Goal: Task Accomplishment & Management: Contribute content

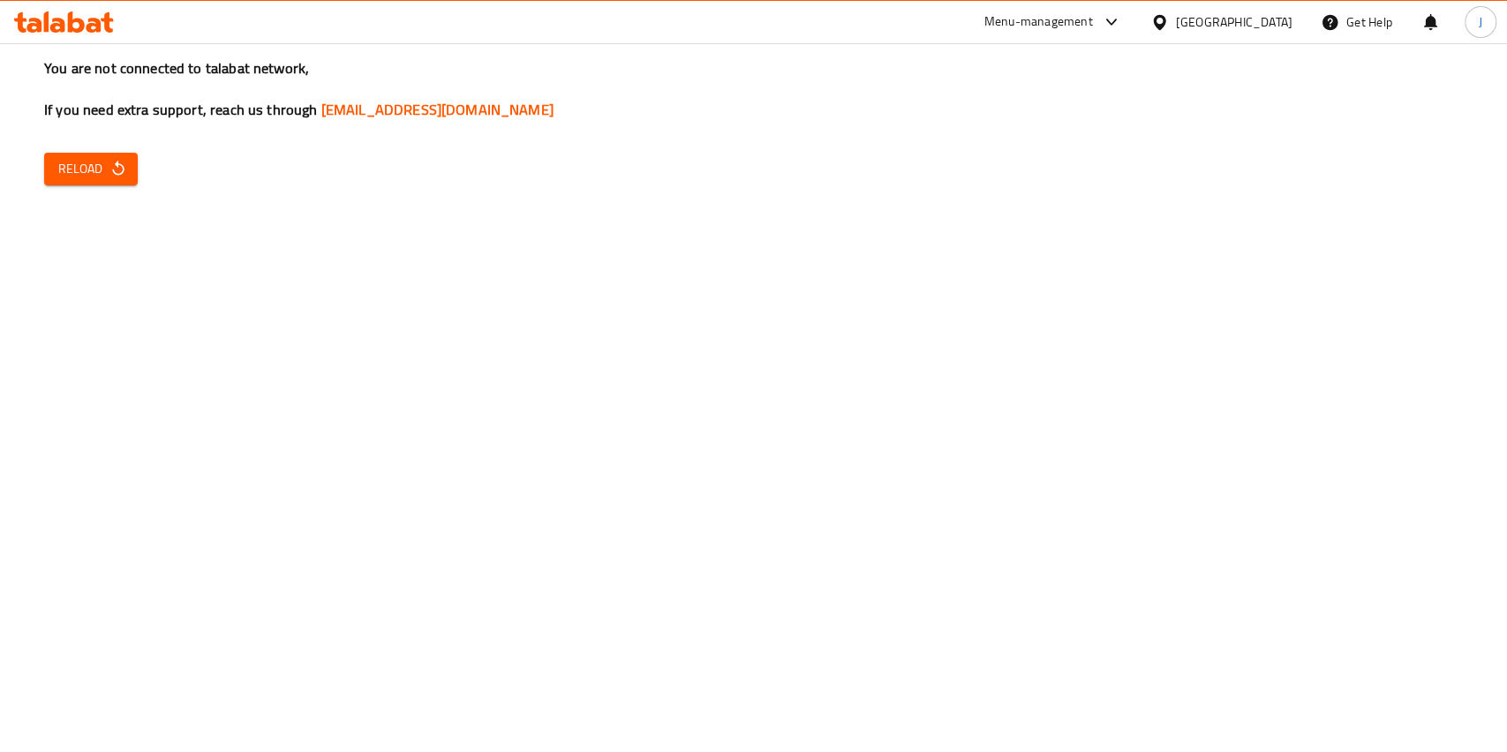
click at [109, 162] on icon "button" at bounding box center [118, 169] width 18 height 18
click at [134, 176] on button "Reload" at bounding box center [91, 169] width 94 height 33
click at [117, 156] on button "Reload" at bounding box center [91, 169] width 94 height 33
click at [139, 179] on div "You are not connected to talabat network, If you need extra support, reach us t…" at bounding box center [753, 376] width 1507 height 752
click at [106, 166] on span "Reload" at bounding box center [90, 169] width 65 height 22
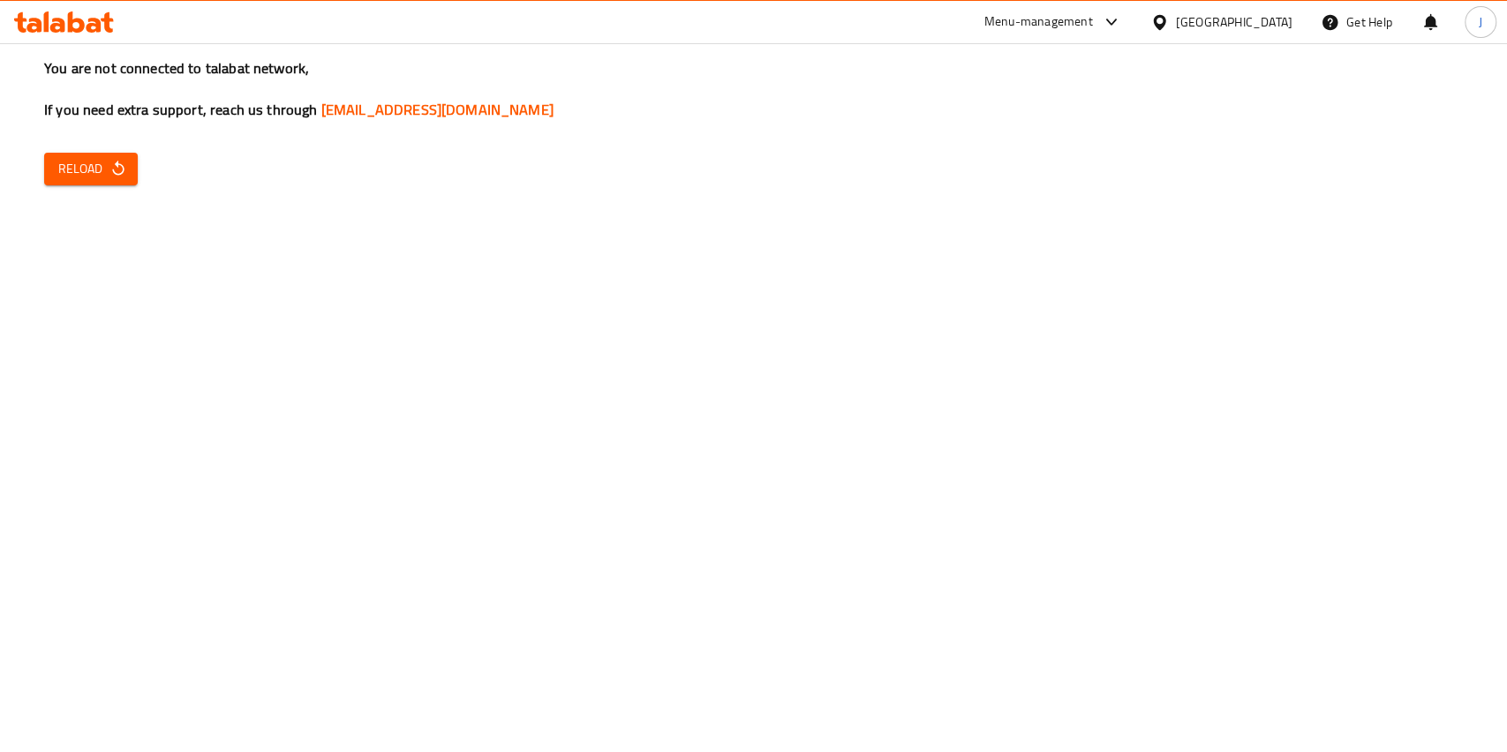
click at [92, 170] on span "Reload" at bounding box center [90, 169] width 65 height 22
click at [110, 153] on button "Reload" at bounding box center [91, 169] width 94 height 33
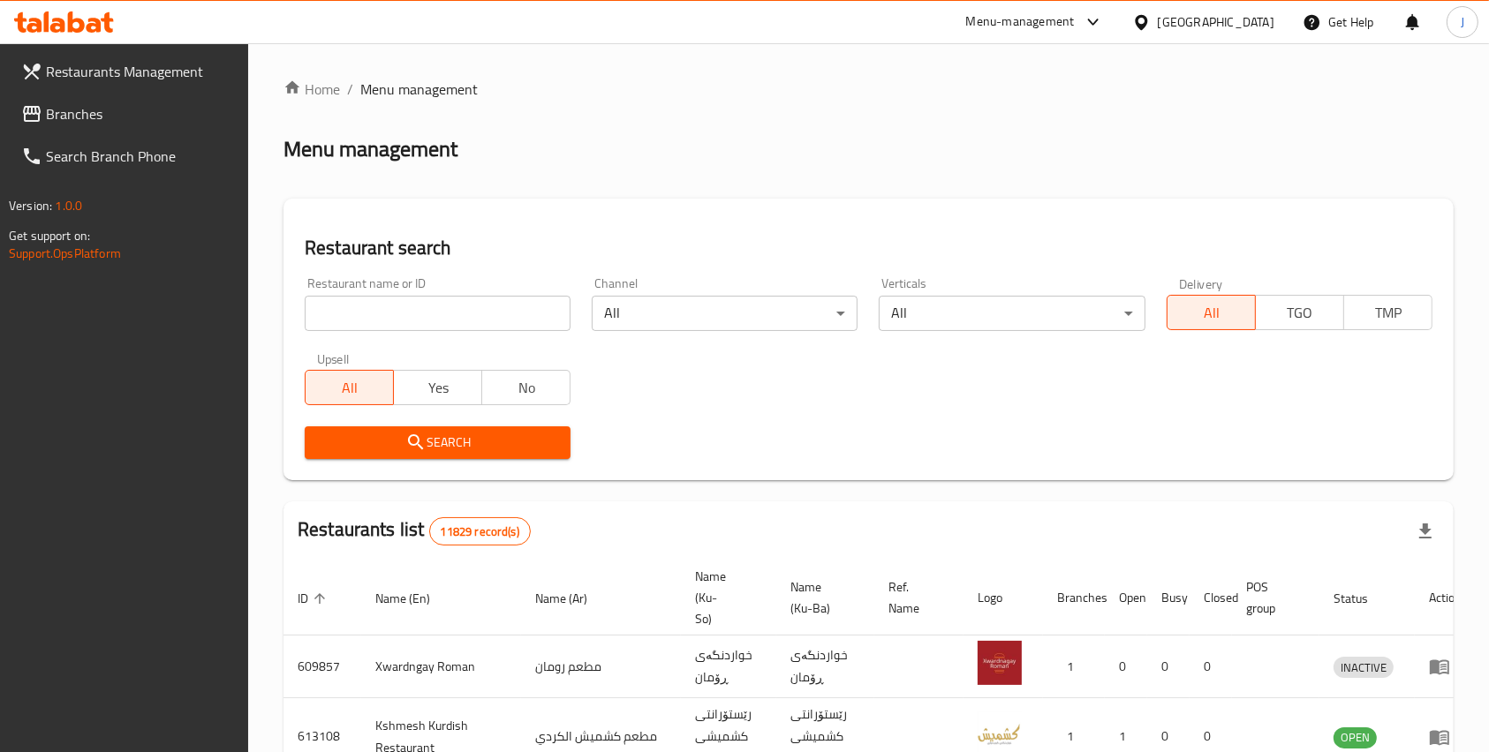
click at [389, 314] on input "search" at bounding box center [438, 313] width 266 height 35
type input "ش"
type input "Al Afia Restaurant"
click at [483, 456] on button "Search" at bounding box center [438, 442] width 266 height 33
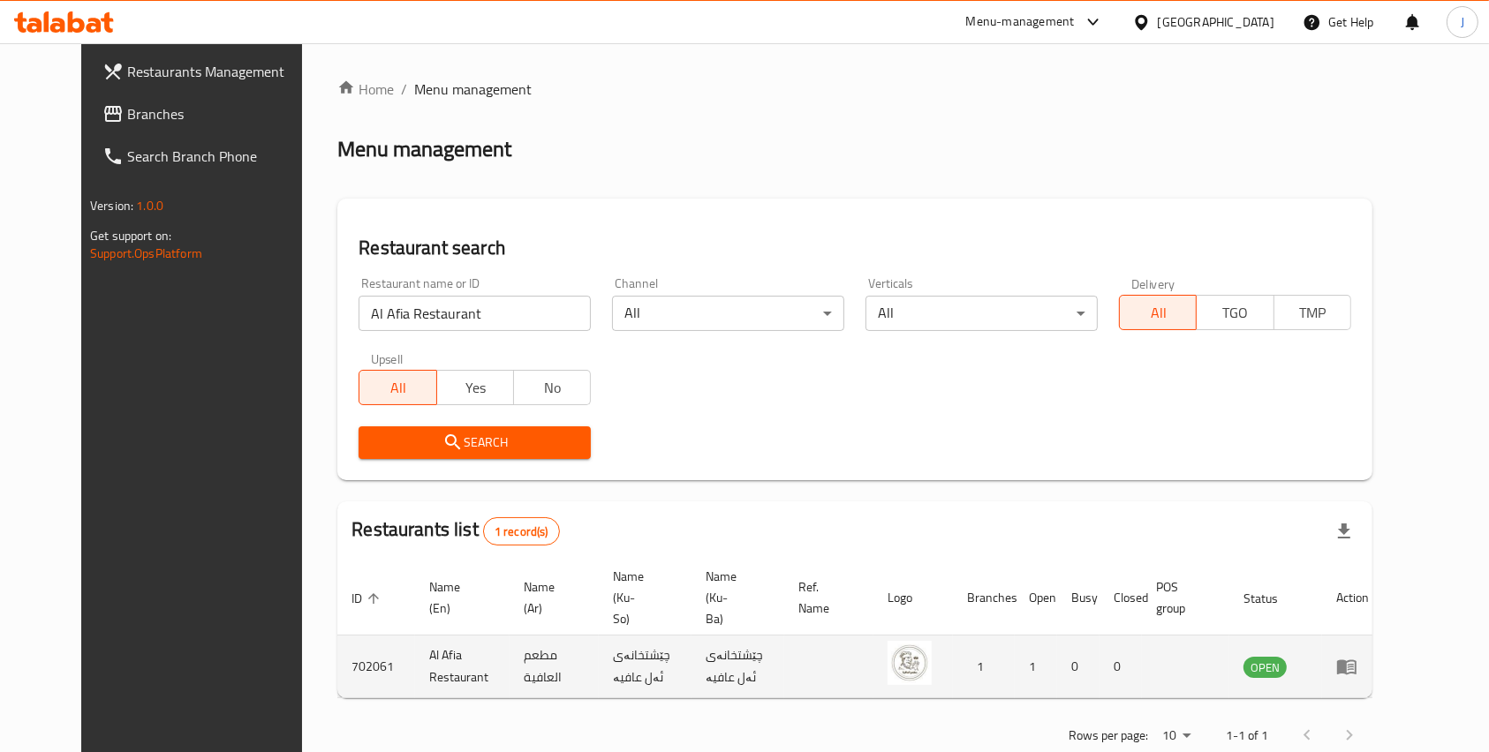
drag, startPoint x: 811, startPoint y: 430, endPoint x: 1420, endPoint y: 643, distance: 644.4
click at [1357, 656] on icon "enhanced table" at bounding box center [1346, 666] width 21 height 21
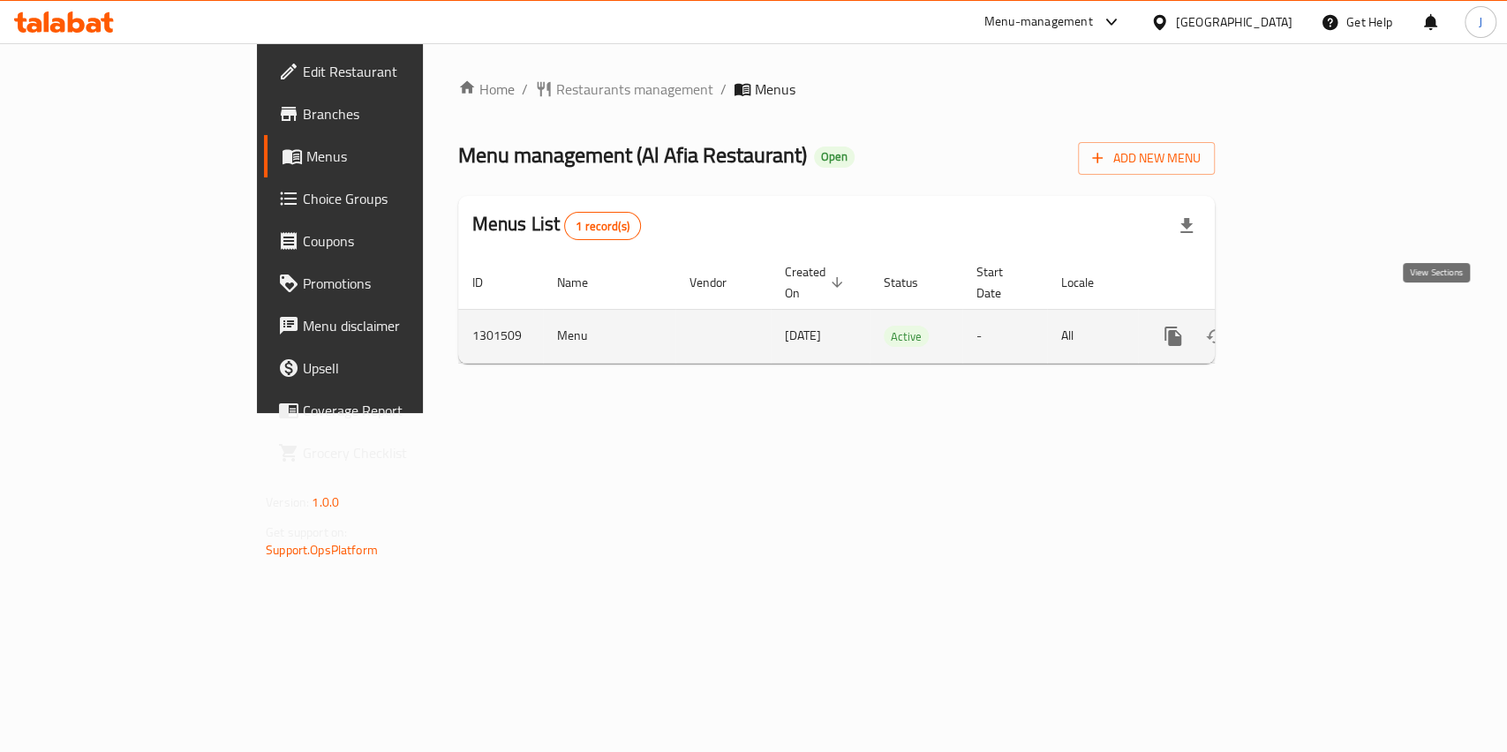
click at [1308, 328] on icon "enhanced table" at bounding box center [1301, 336] width 16 height 16
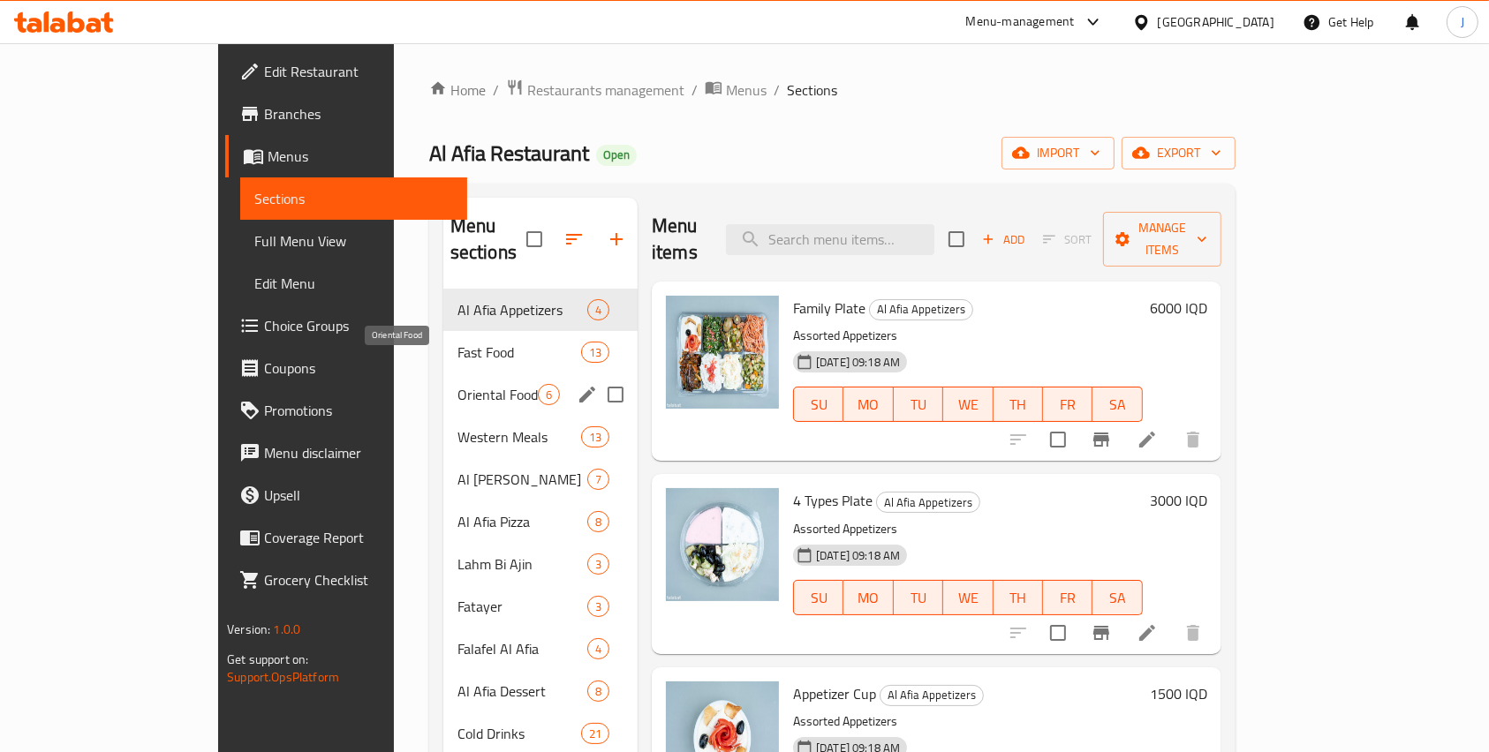
click at [457, 384] on span "Oriental Food" at bounding box center [497, 394] width 80 height 21
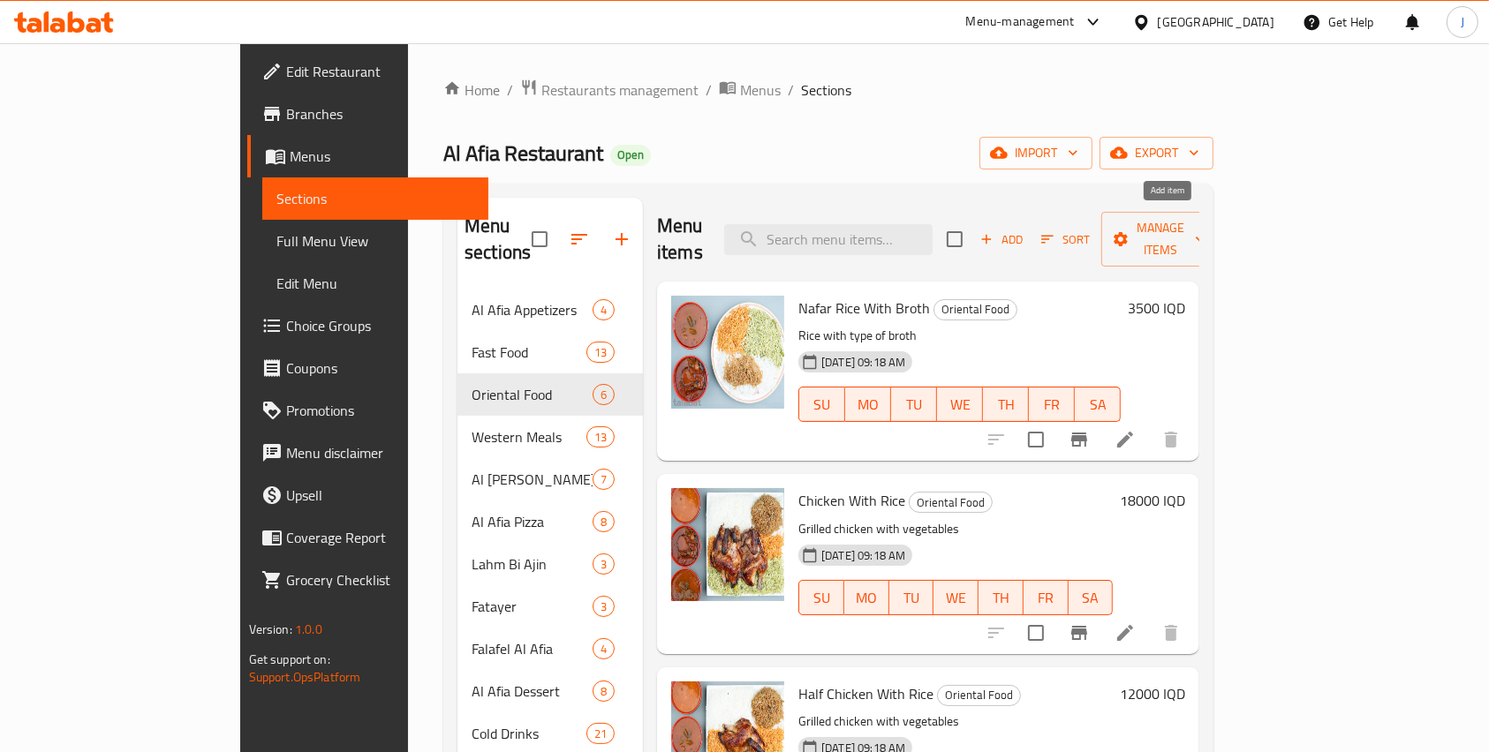
click at [1025, 230] on span "Add" at bounding box center [1001, 240] width 48 height 20
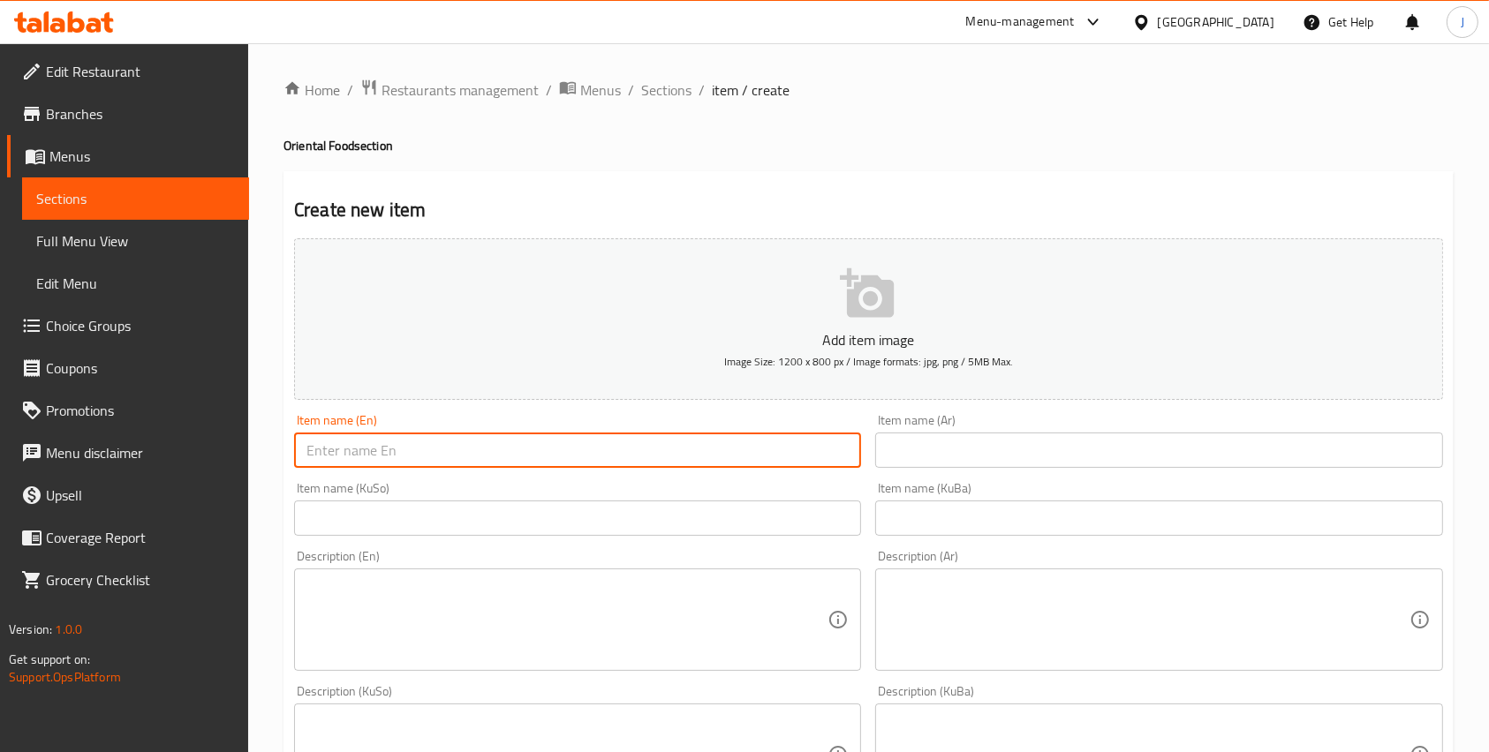
click at [358, 452] on input "text" at bounding box center [577, 450] width 567 height 35
type input "R"
click at [413, 453] on input "Rice tray with 3 maraq cups" at bounding box center [577, 450] width 567 height 35
click at [457, 454] on input "Rice tray with 3 maraq cups" at bounding box center [577, 450] width 567 height 35
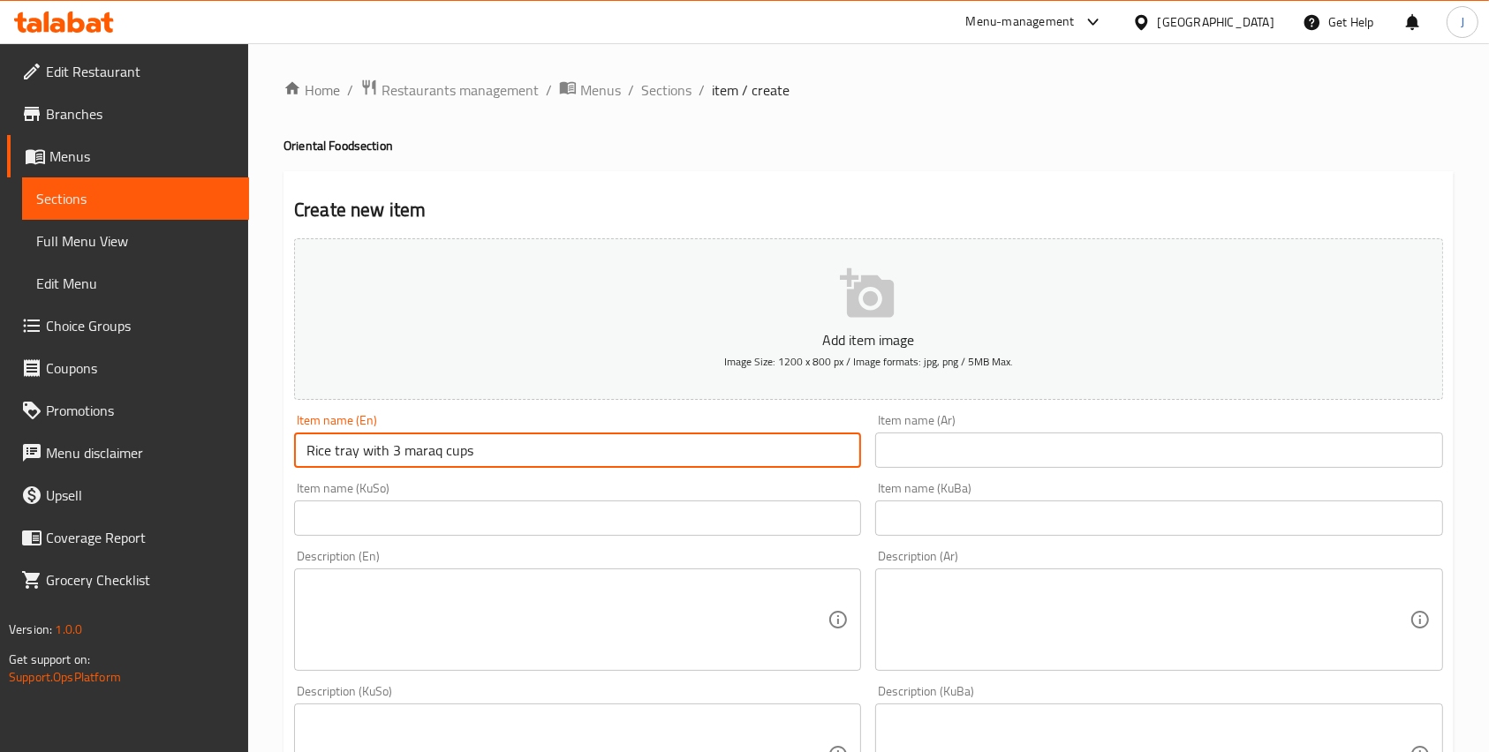
click at [457, 454] on input "Rice tray with 3 maraq cups" at bounding box center [577, 450] width 567 height 35
type input "Rice tray with 3 maraq"
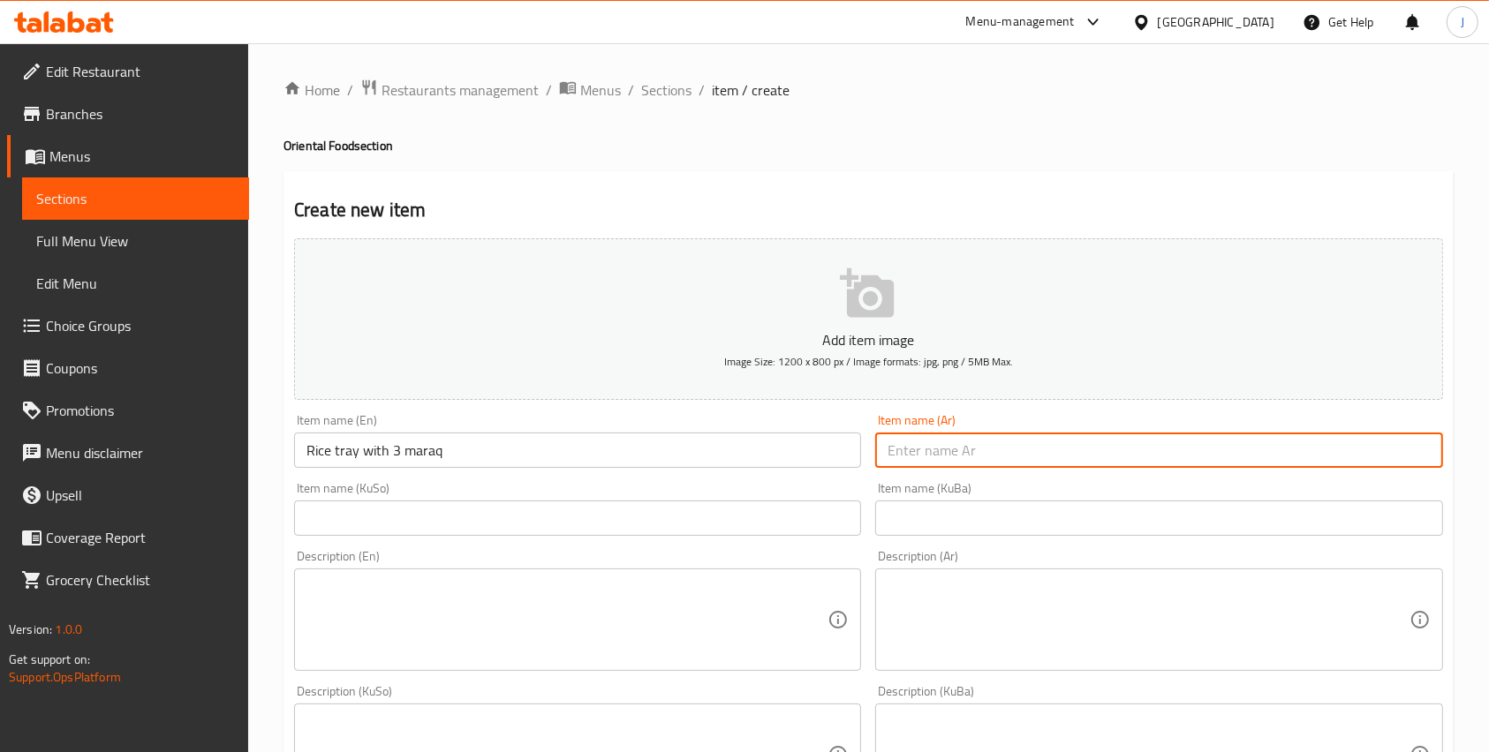
click at [929, 441] on input "text" at bounding box center [1158, 450] width 567 height 35
type input "بلم رز مع 3 مرق"
click at [509, 534] on input "text" at bounding box center [577, 518] width 567 height 35
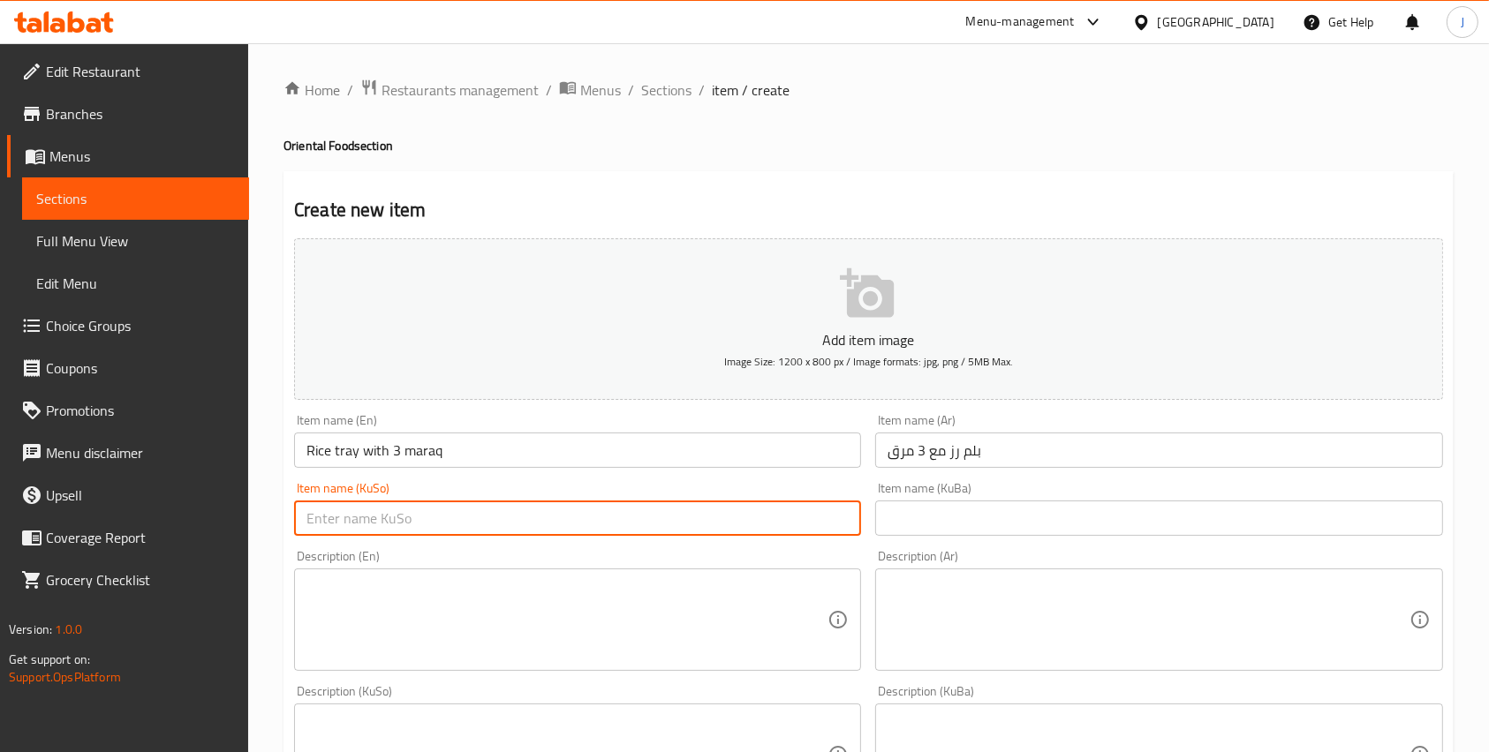
click at [954, 449] on input "بلم رز مع 3 مرق" at bounding box center [1158, 450] width 567 height 35
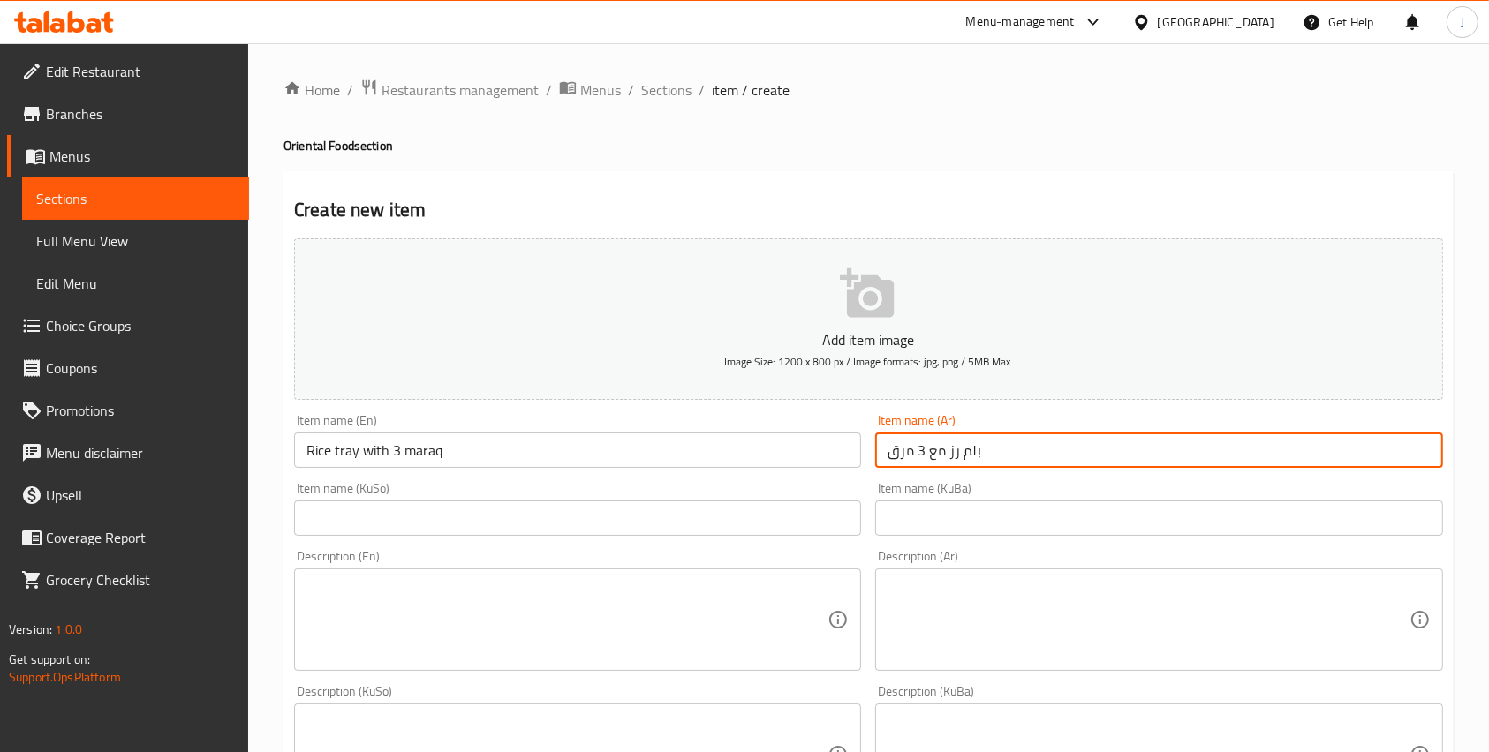
click at [954, 449] on input "بلم رز مع 3 مرق" at bounding box center [1158, 450] width 567 height 35
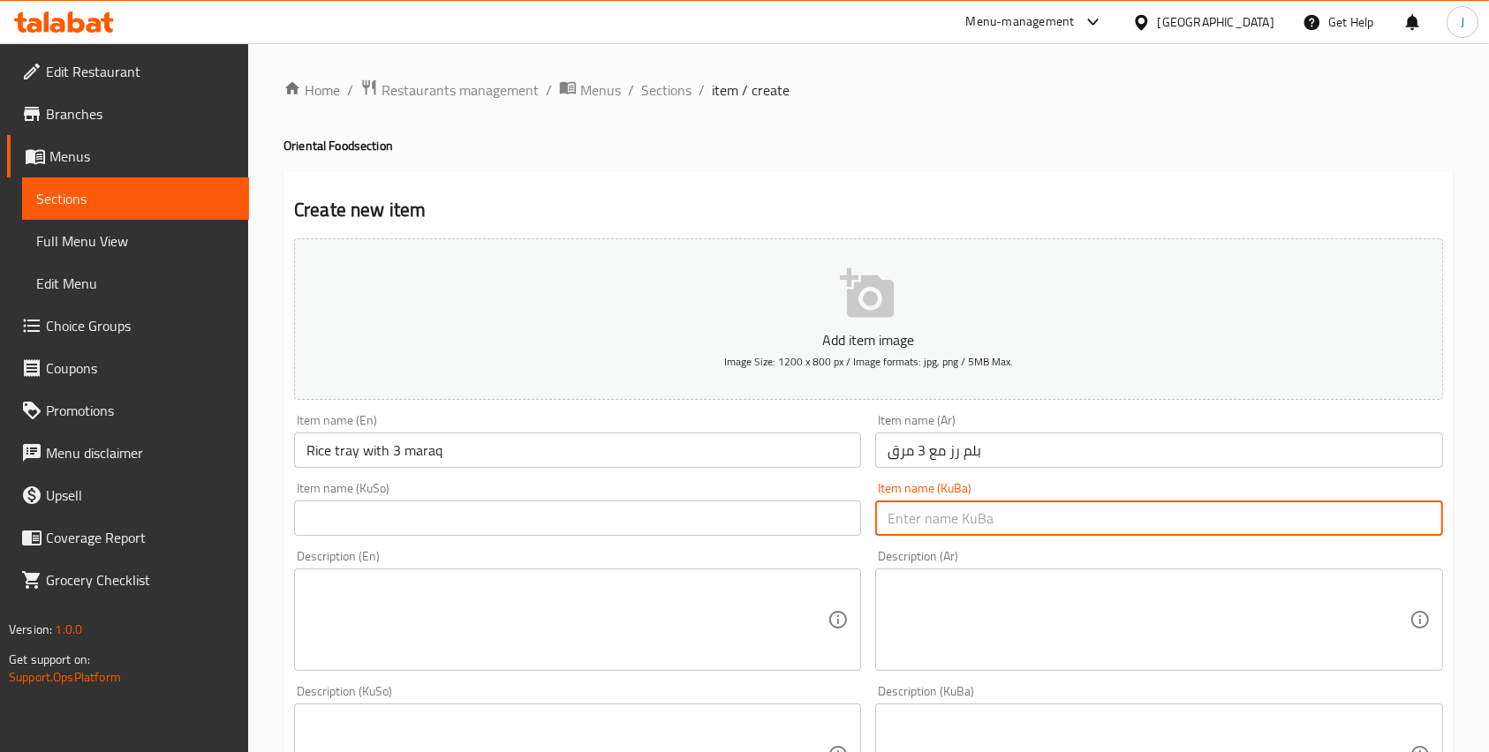
click at [959, 515] on input "text" at bounding box center [1158, 518] width 567 height 35
paste input "بلم رز مع 3 مرق"
type input "بلم رز مع 3 مرق"
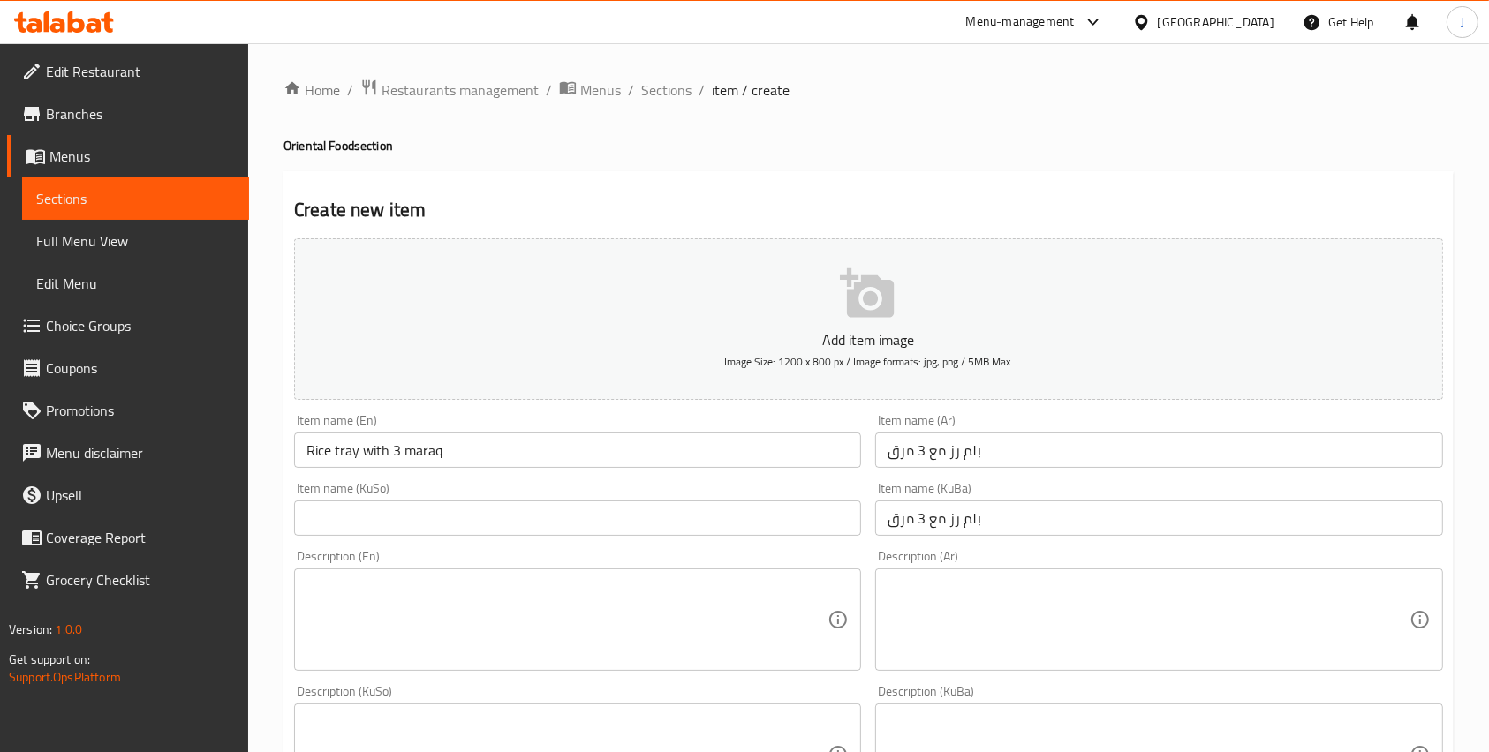
click at [741, 552] on div "Description (En) Description (En)" at bounding box center [577, 610] width 567 height 121
click at [687, 520] on input "text" at bounding box center [577, 518] width 567 height 35
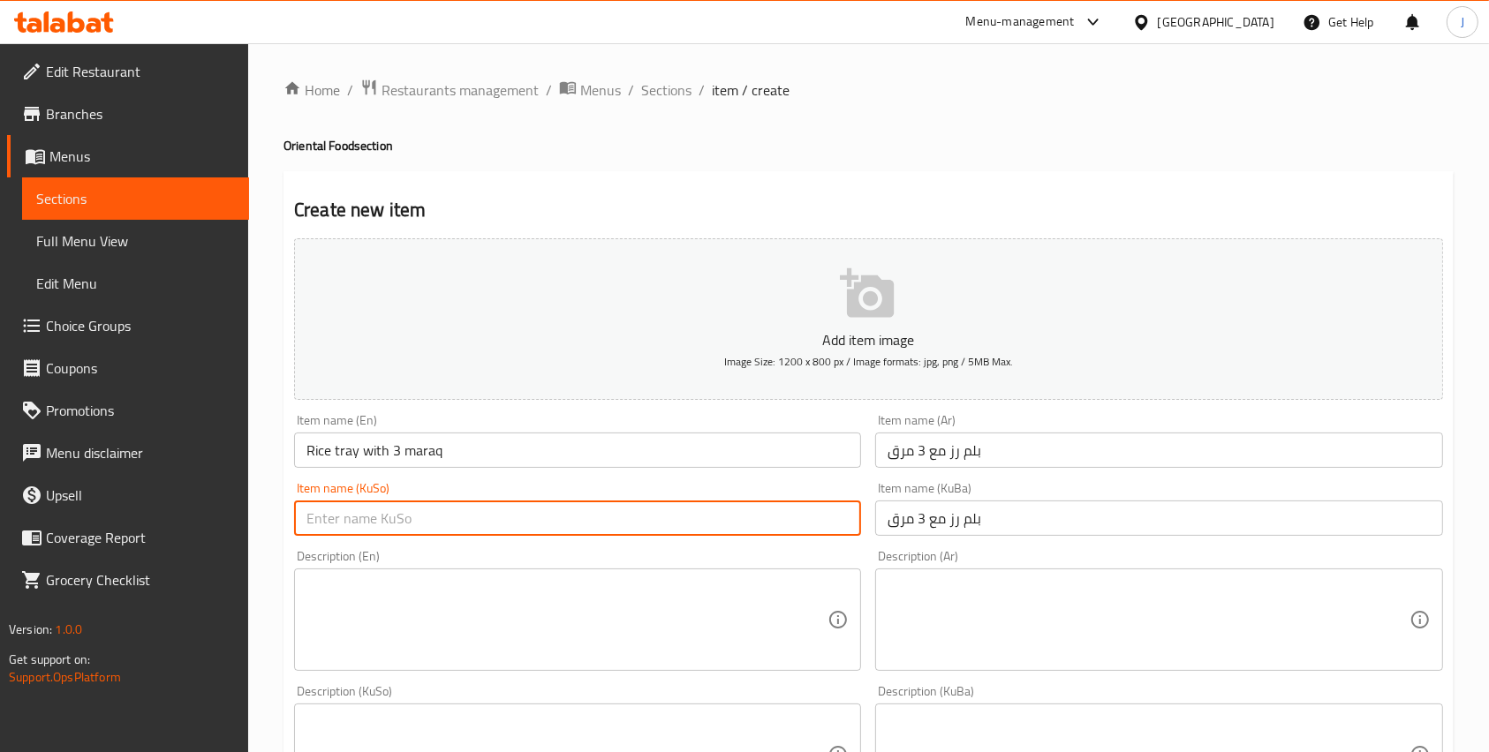
paste input "بلم رز مع 3 مرق"
type input "بلم رز مع 3 مرق"
click at [549, 603] on textarea at bounding box center [566, 620] width 521 height 84
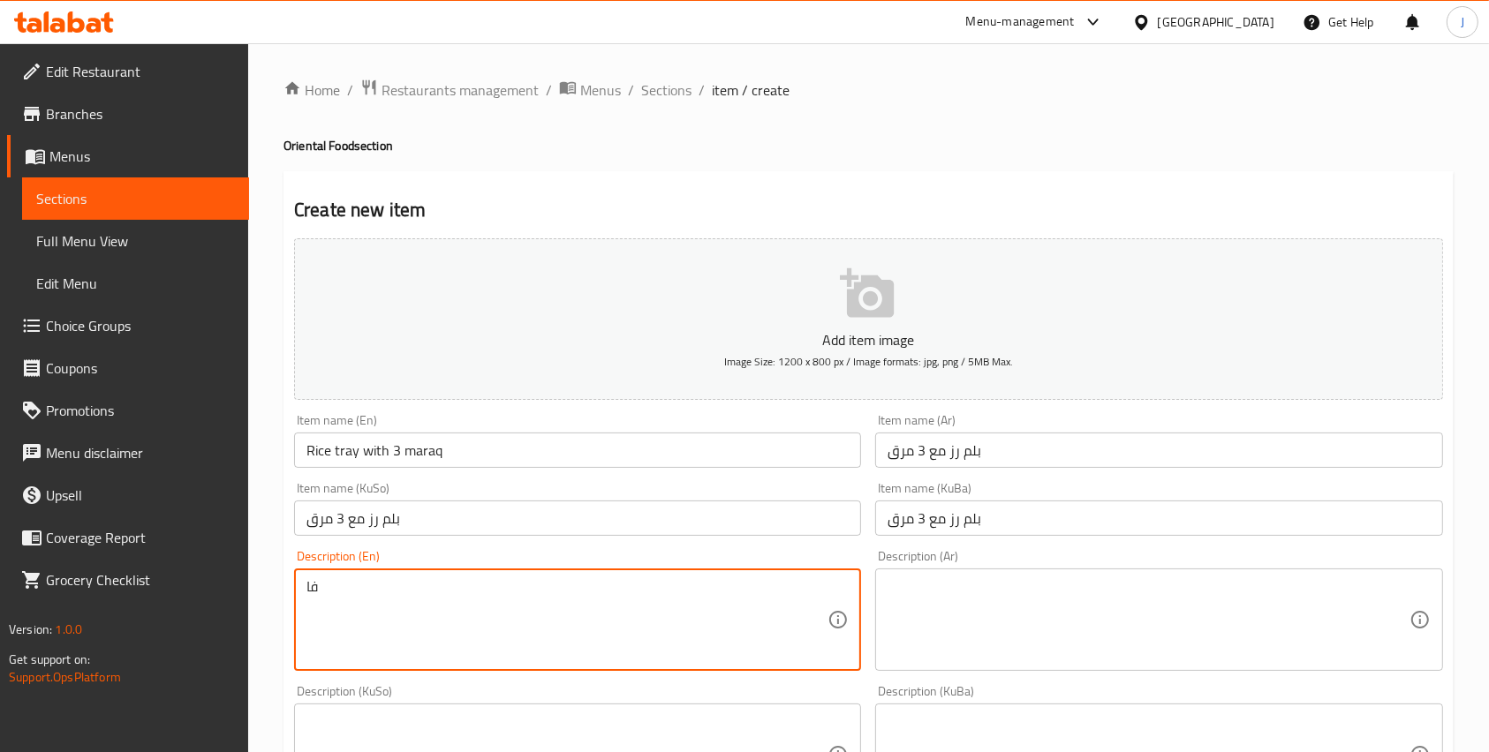
type textarea "ف"
type textarea "three types of rice with okra, tabsi and beans maraq"
click at [941, 614] on textarea at bounding box center [1147, 620] width 521 height 84
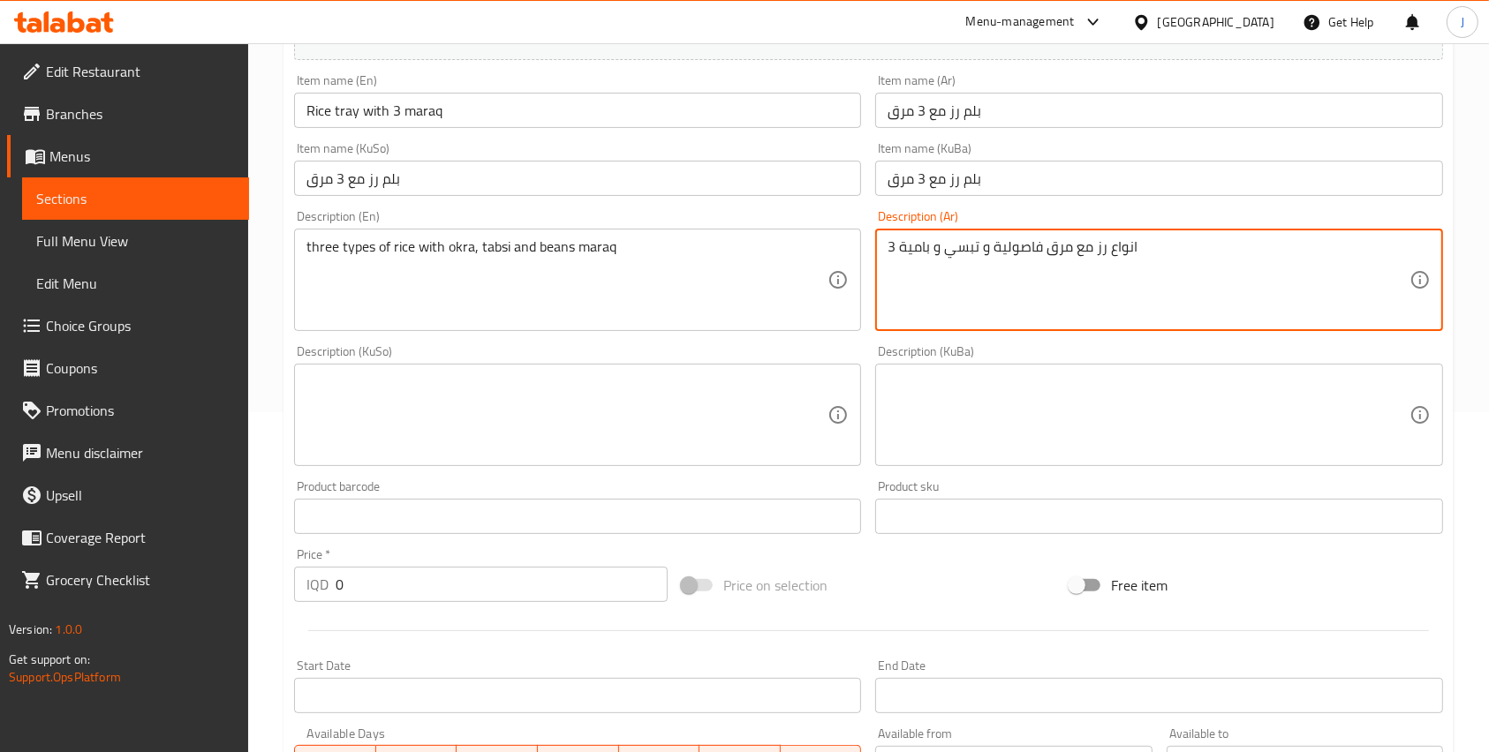
scroll to position [343, 0]
click at [1067, 275] on textarea "3 انواع رز مع مرق فاصولية و تبسي و بامية" at bounding box center [1147, 278] width 521 height 84
type textarea "3 انواع رز مع مرق فاصولية و تبسي و بامية"
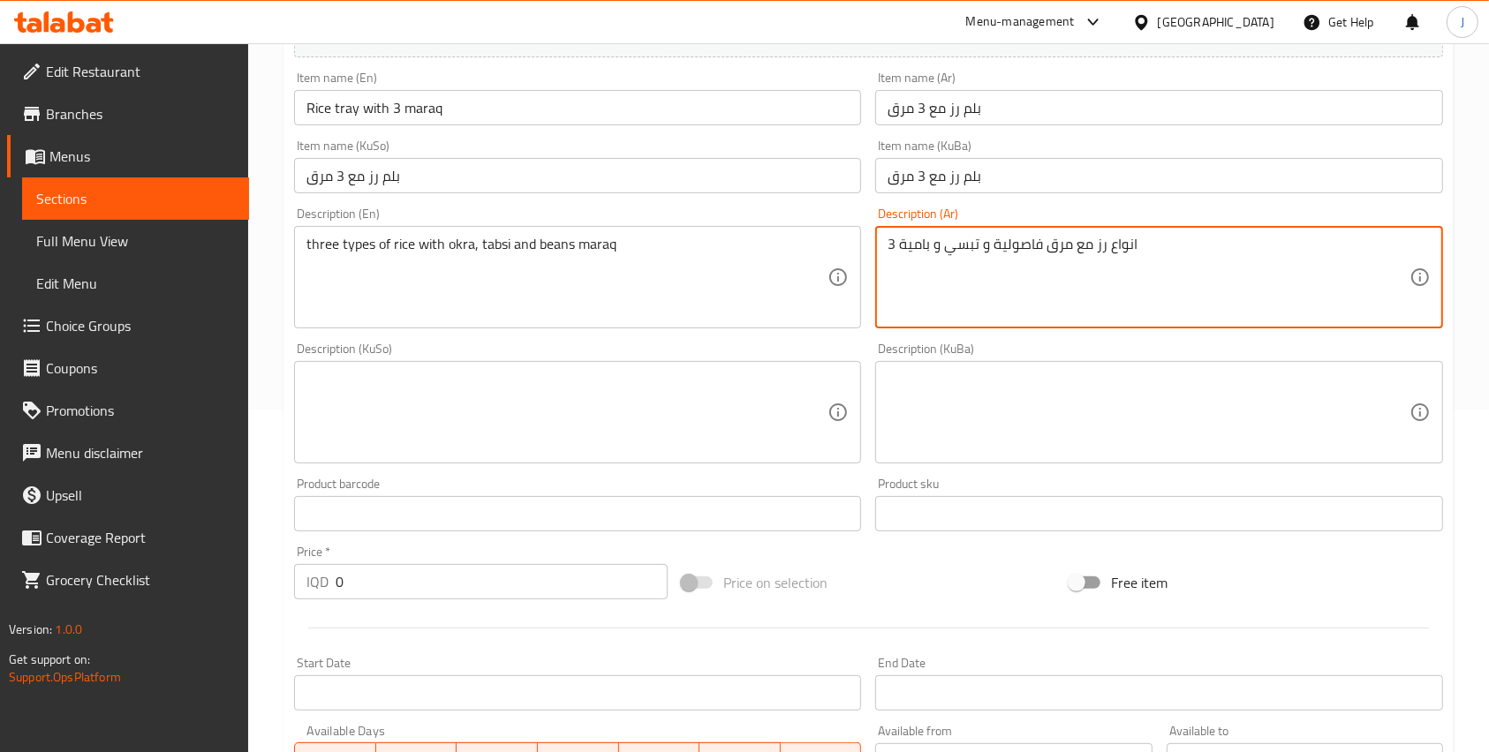
click at [1016, 357] on div "Description (KuBa) Description (KuBa)" at bounding box center [1158, 403] width 567 height 121
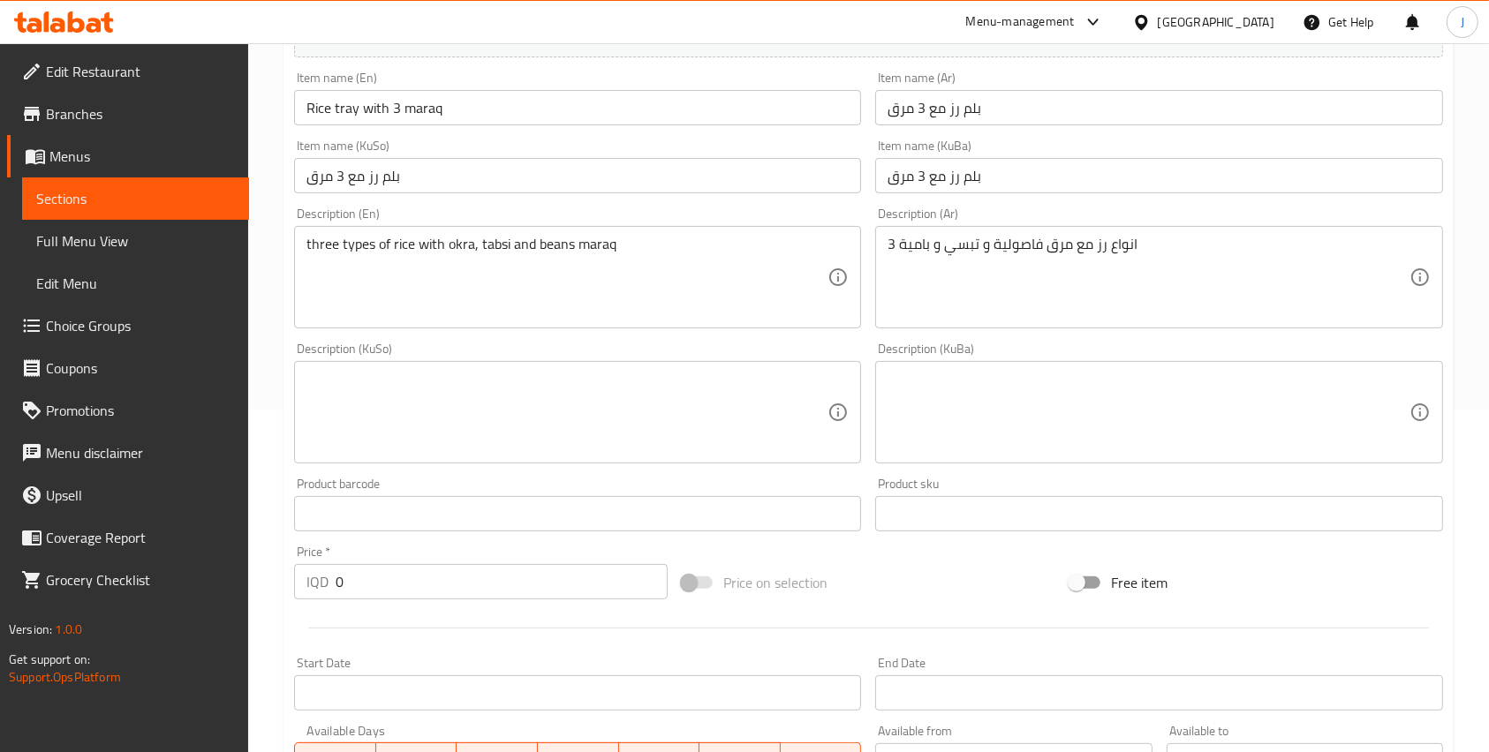
click at [956, 408] on textarea at bounding box center [1147, 413] width 521 height 84
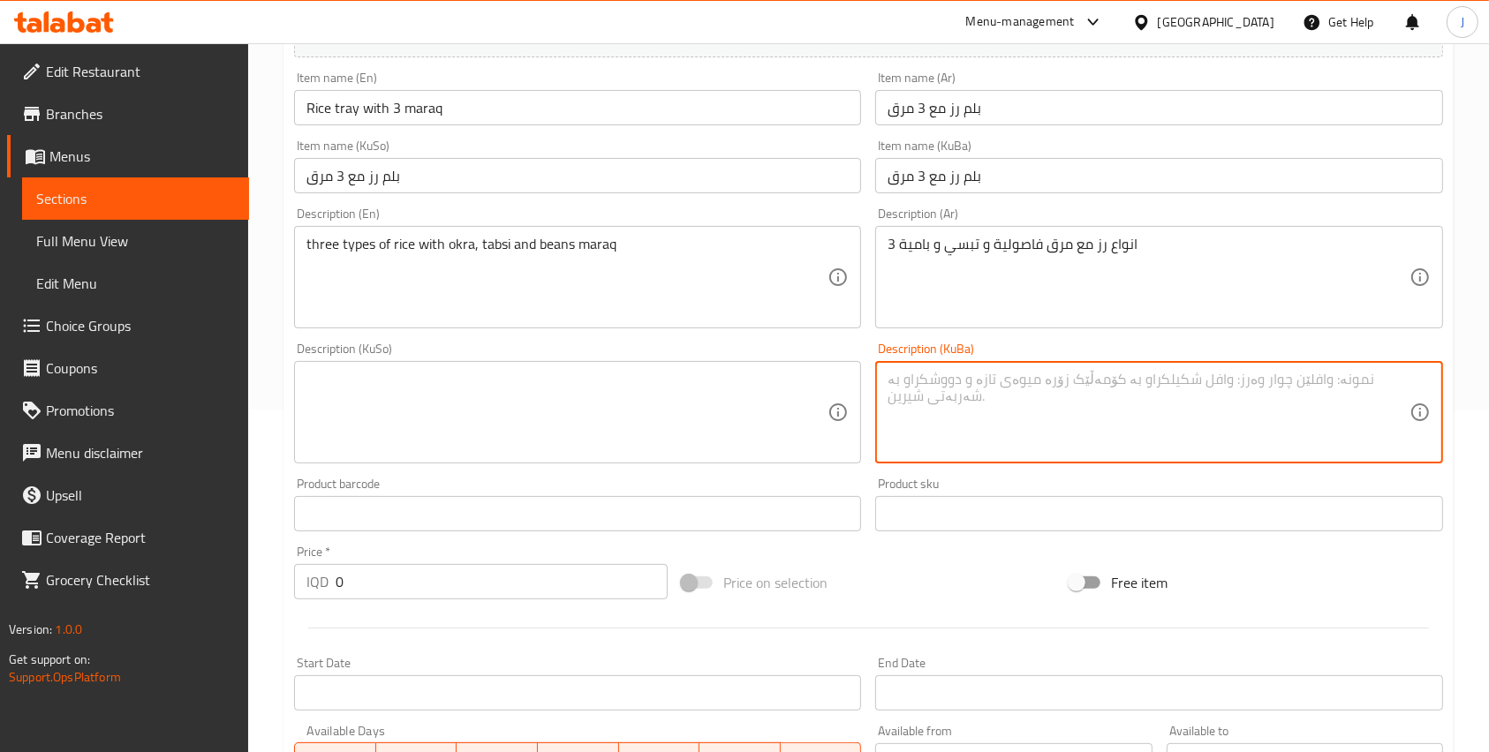
paste textarea "3 انواع رز مع مرق فاصولية و تبسي و بامية"
type textarea "3 انواع رز مع مرق فاصولية و تبسي و بامية"
click at [770, 394] on textarea at bounding box center [566, 413] width 521 height 84
paste textarea "3 انواع رز مع مرق فاصولية و تبسي و بامية"
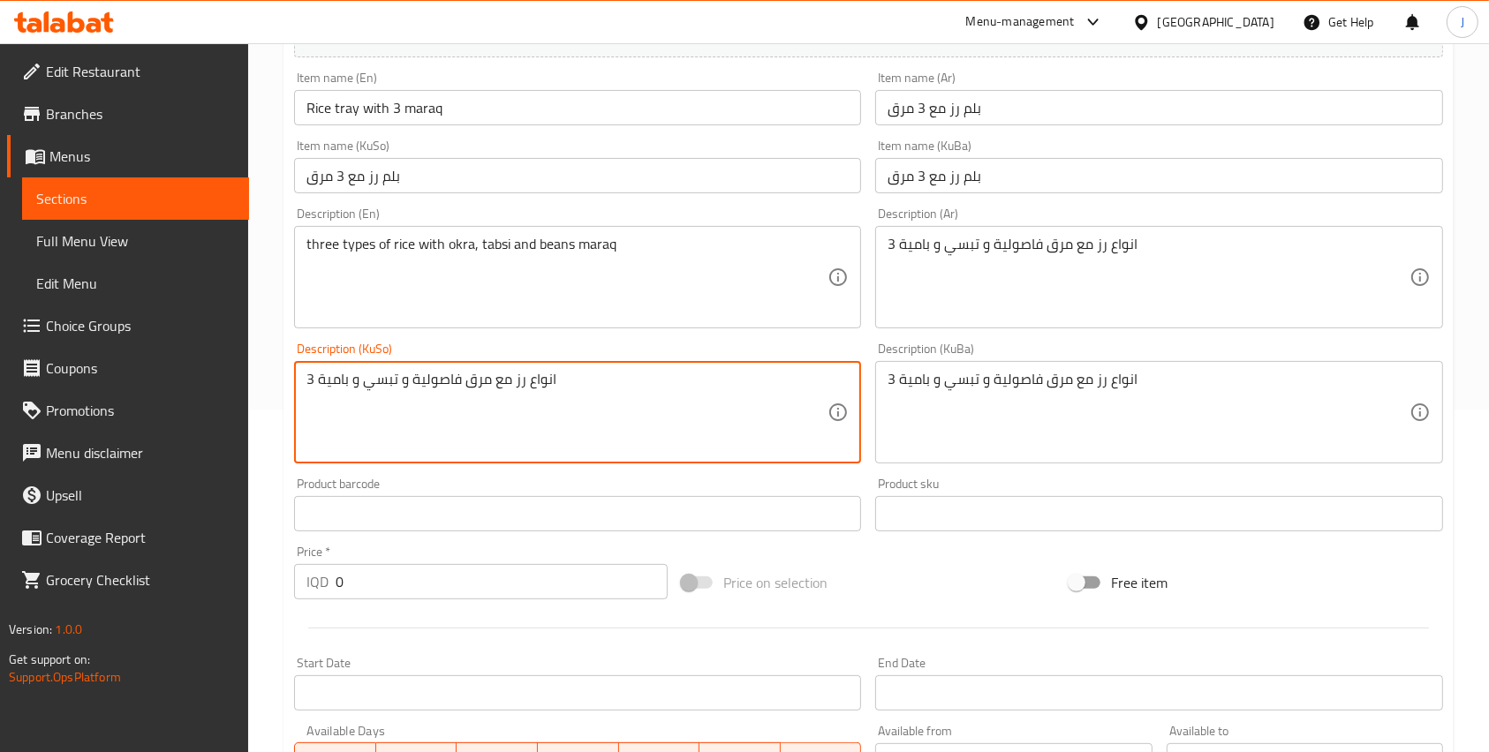
type textarea "3 انواع رز مع مرق فاصولية و تبسي و بامية"
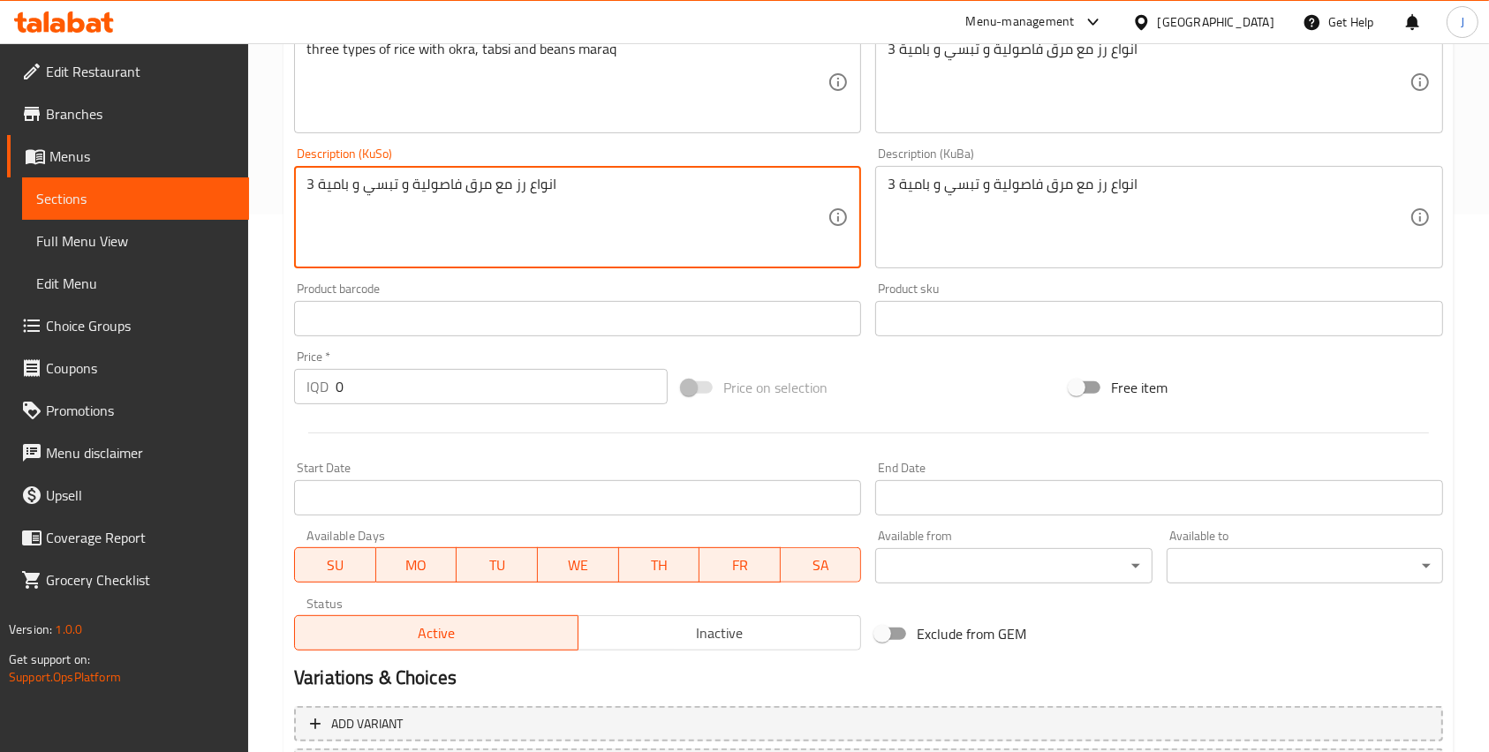
scroll to position [545, 0]
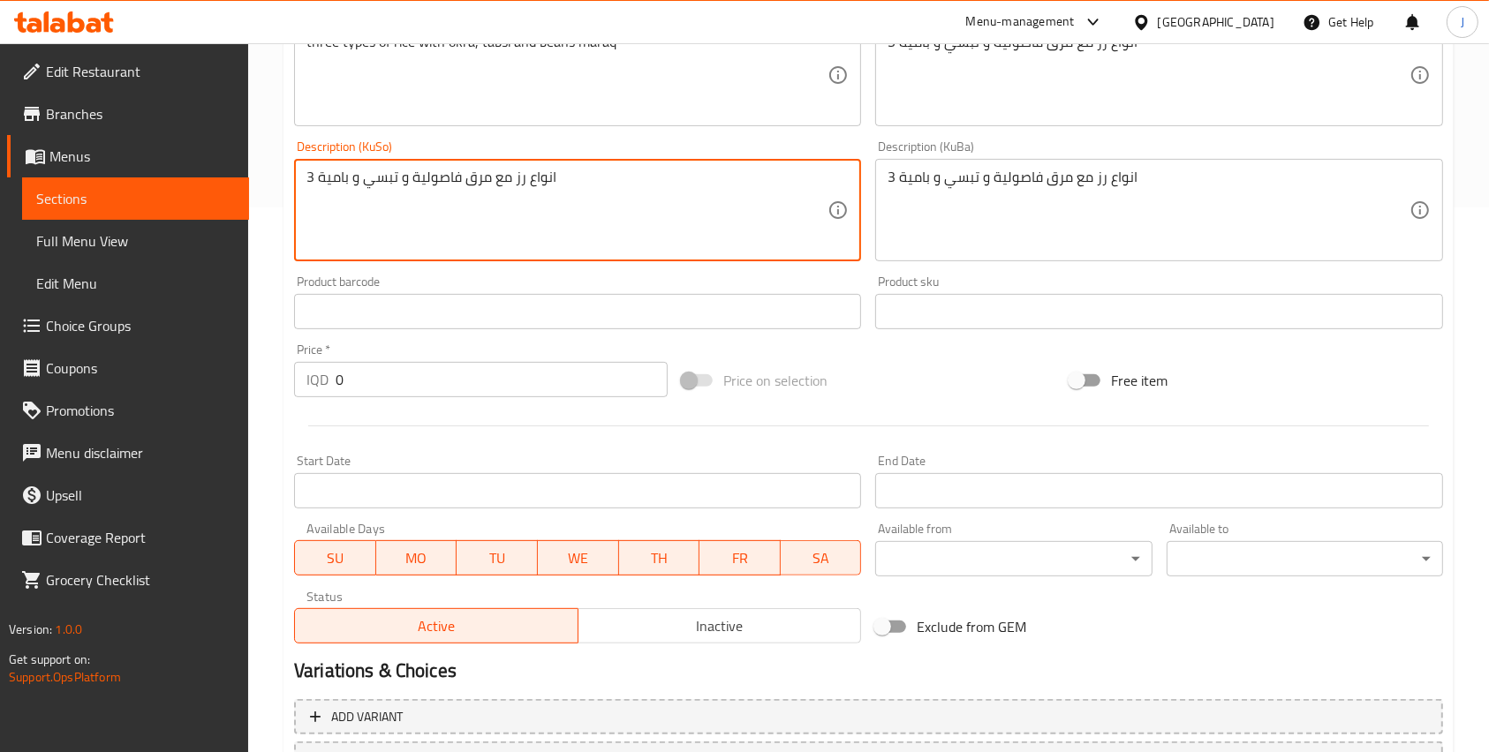
click at [350, 381] on input "0" at bounding box center [501, 379] width 332 height 35
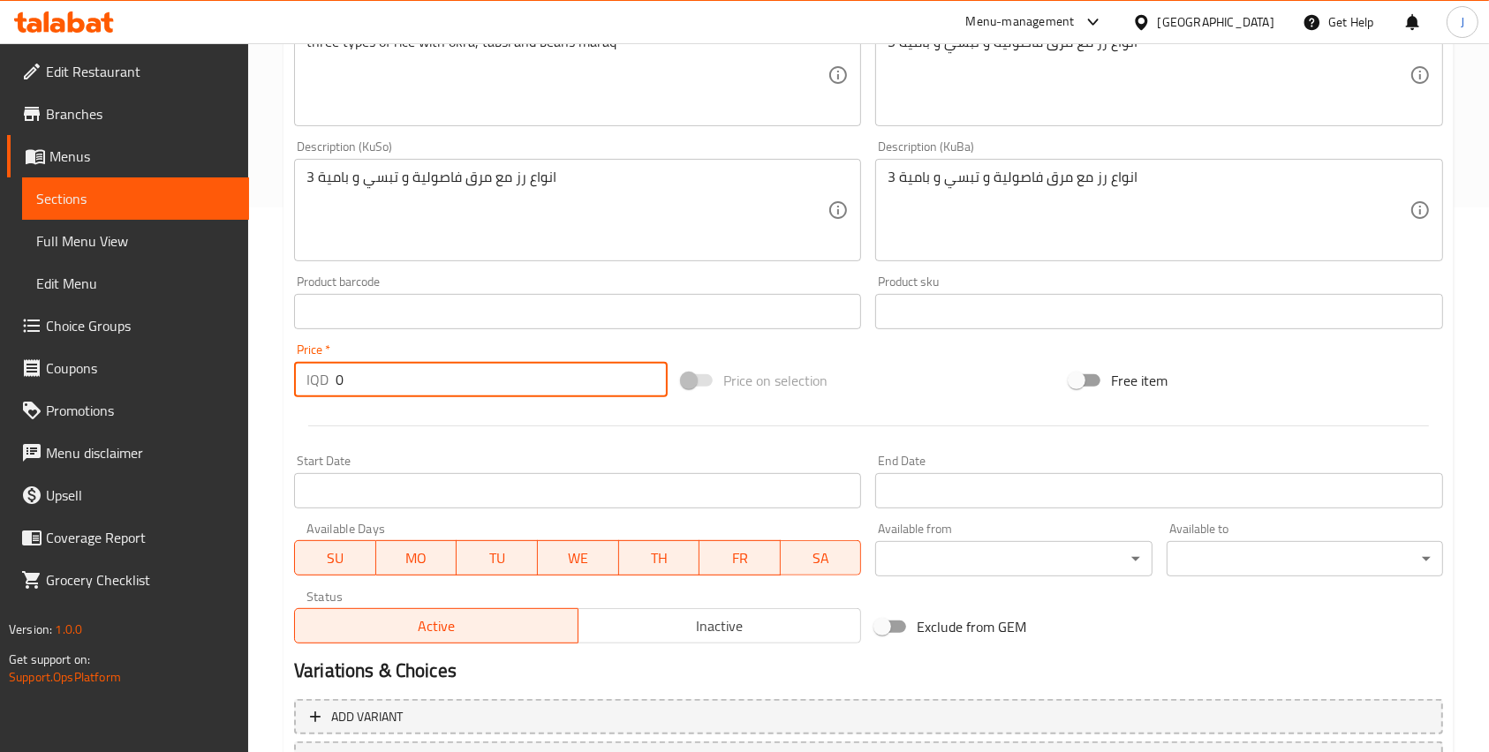
click at [350, 381] on input "0" at bounding box center [501, 379] width 332 height 35
click at [343, 381] on input "0" at bounding box center [501, 379] width 332 height 35
click at [336, 376] on input "0" at bounding box center [501, 379] width 332 height 35
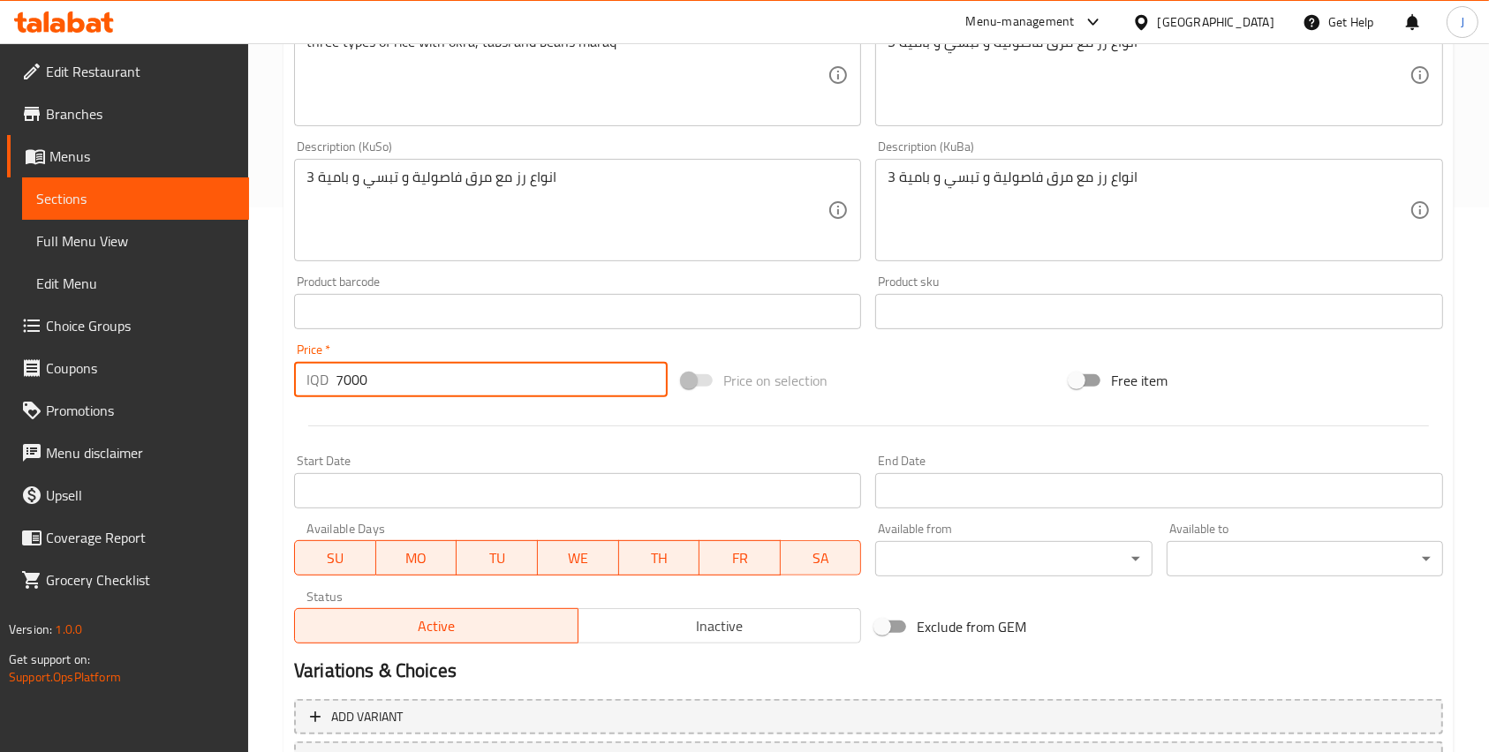
type input "7000"
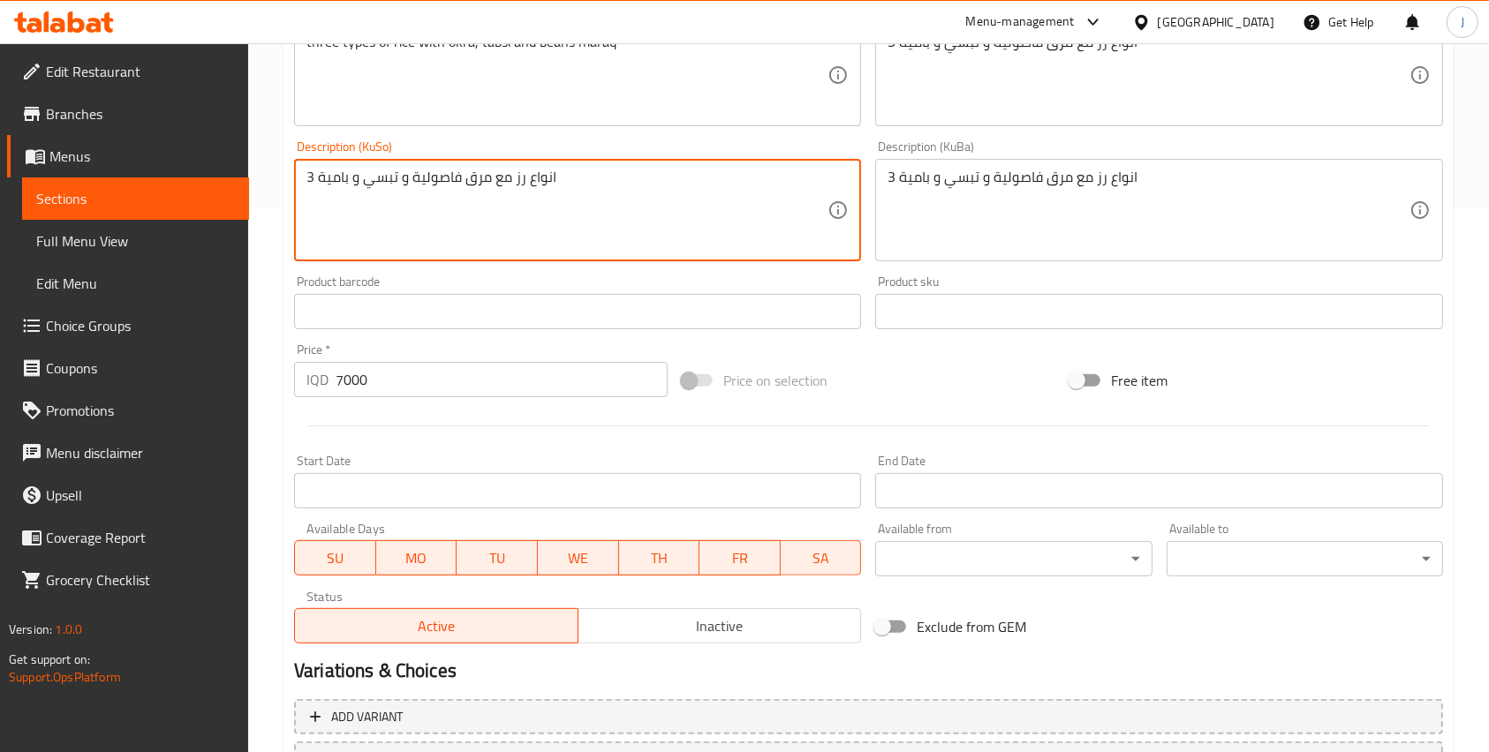
click at [306, 173] on textarea "3 انواع رز مع مرق فاصولية و تبسي و بامية" at bounding box center [566, 211] width 521 height 84
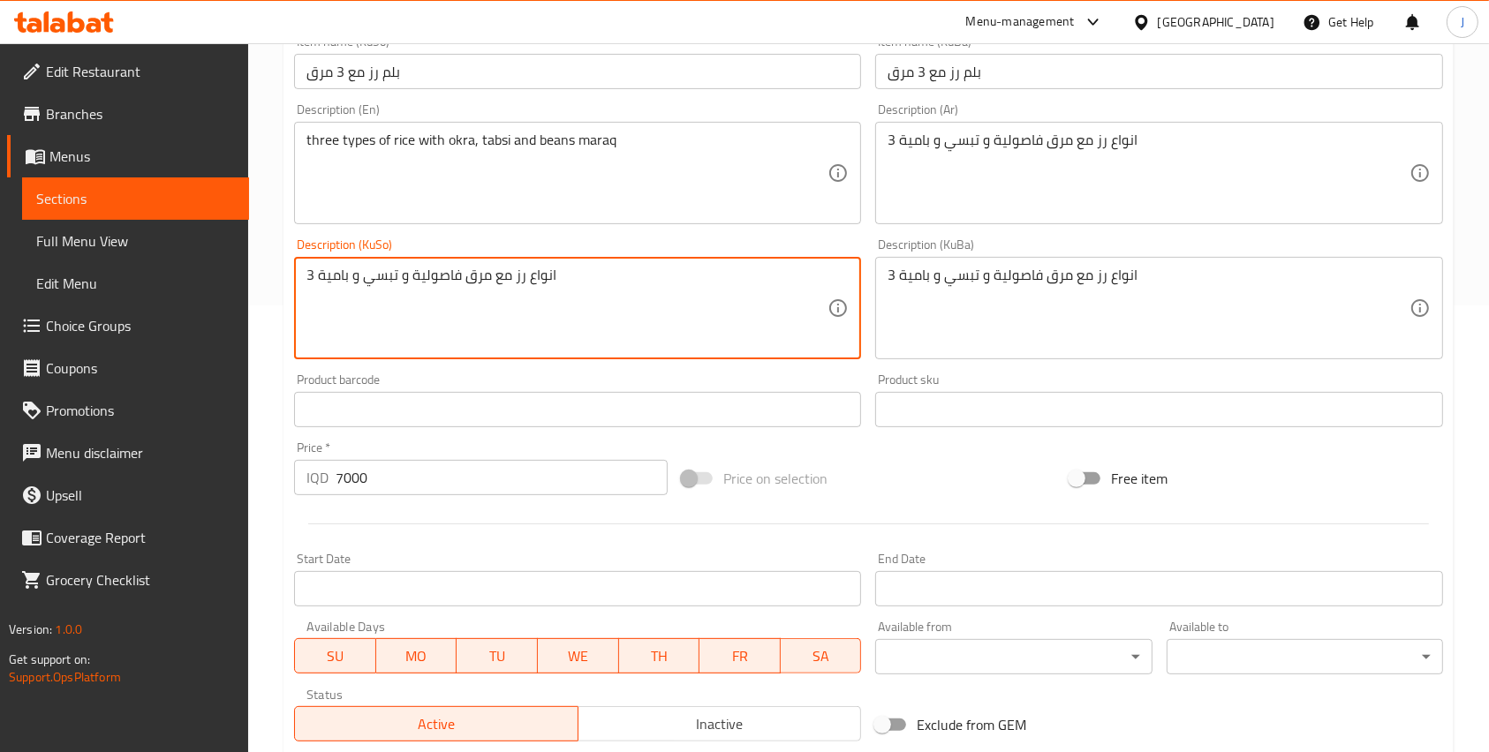
scroll to position [446, 0]
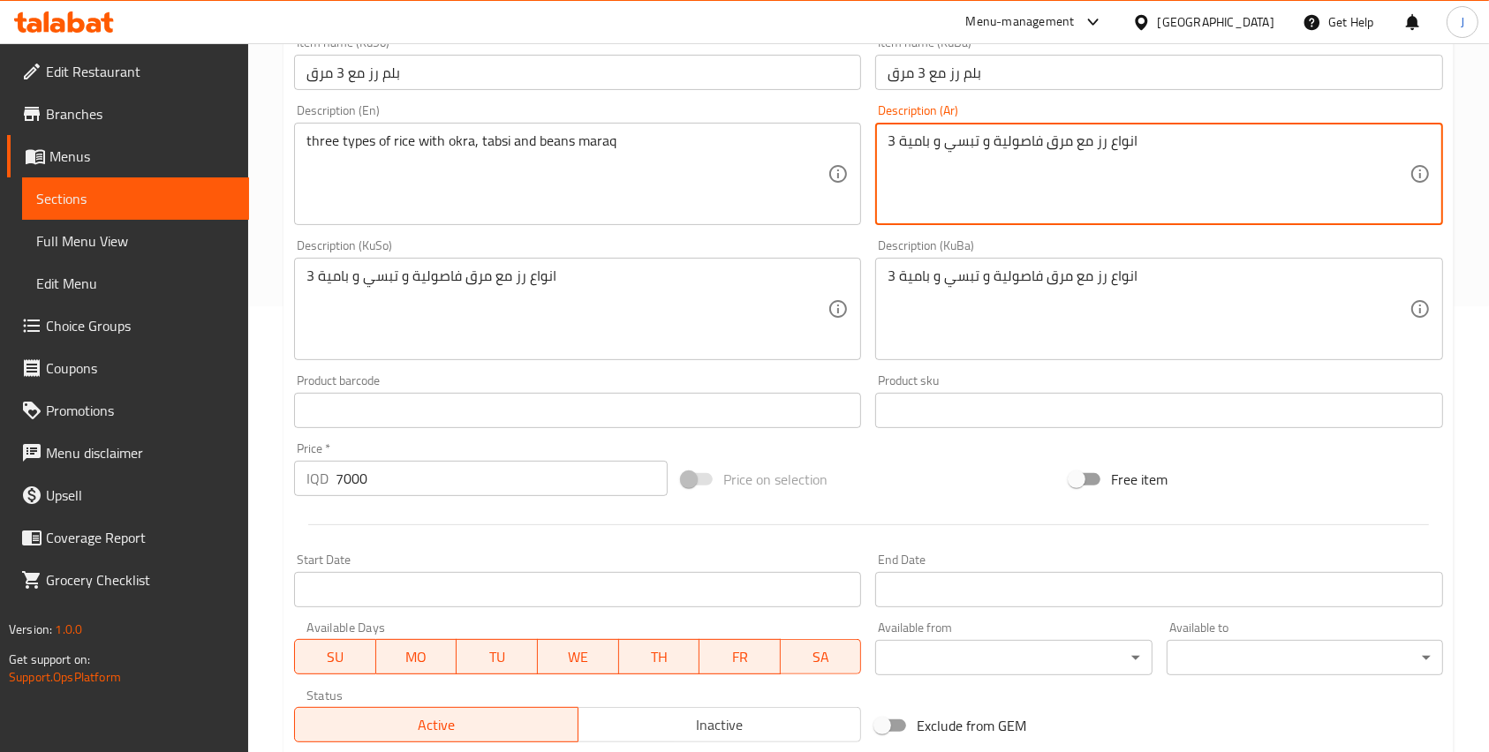
click at [922, 143] on textarea "3 انواع رز مع مرق فاصولية و تبسي و بامية" at bounding box center [1147, 174] width 521 height 84
type textarea "3 انواع رز مع مرق فاصولية و تبسي و بامية و مقبلات"
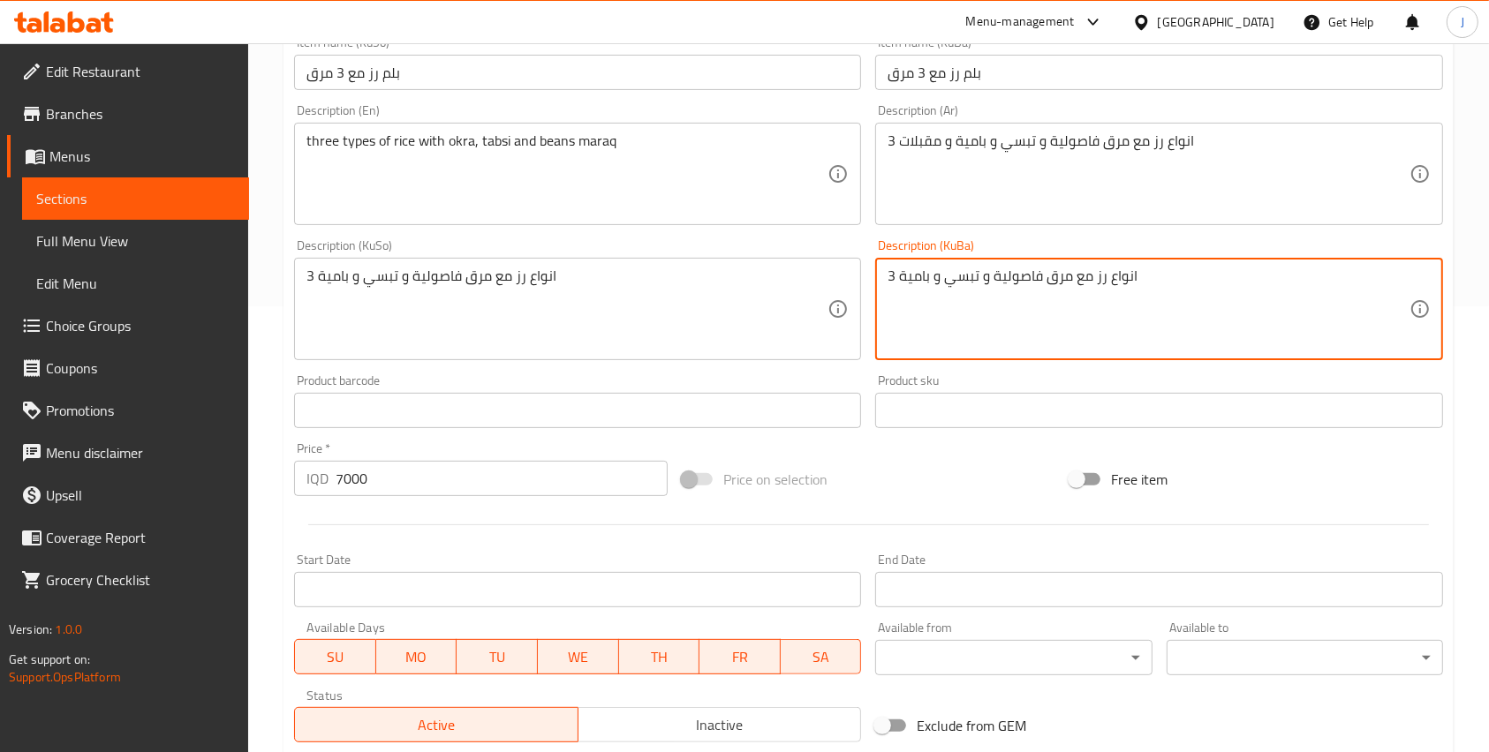
click at [1038, 289] on textarea "3 انواع رز مع مرق فاصولية و تبسي و بامية" at bounding box center [1147, 310] width 521 height 84
paste textarea "و مقبلات"
type textarea "3 انواع رز مع مرق فاصولية و تبسي و بامية و مقبلات"
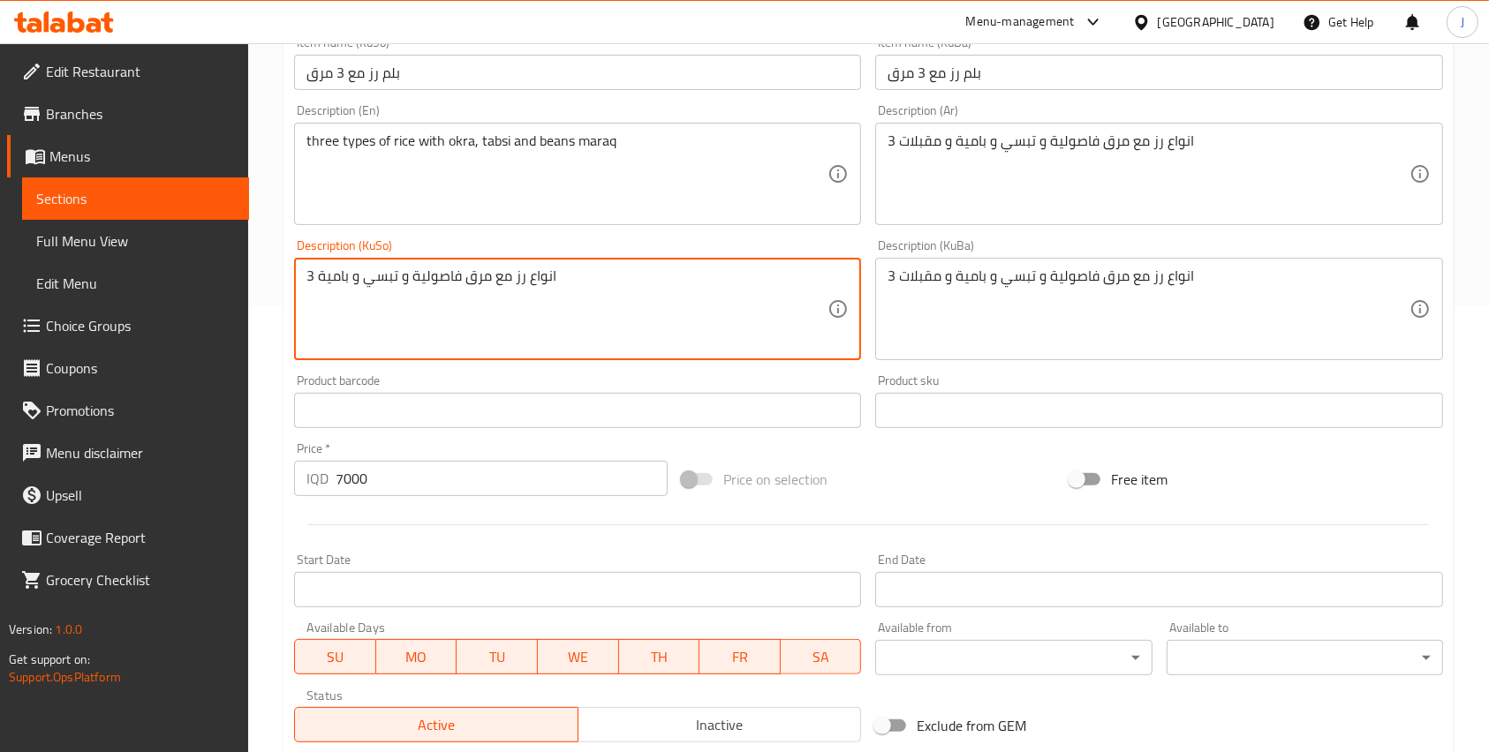
click at [762, 302] on textarea "3 انواع رز مع مرق فاصولية و تبسي و بامية" at bounding box center [566, 310] width 521 height 84
paste textarea "و مقبلات"
type textarea "3 انواع رز مع مرق فاصولية و تبسي و بامية و مقبلات"
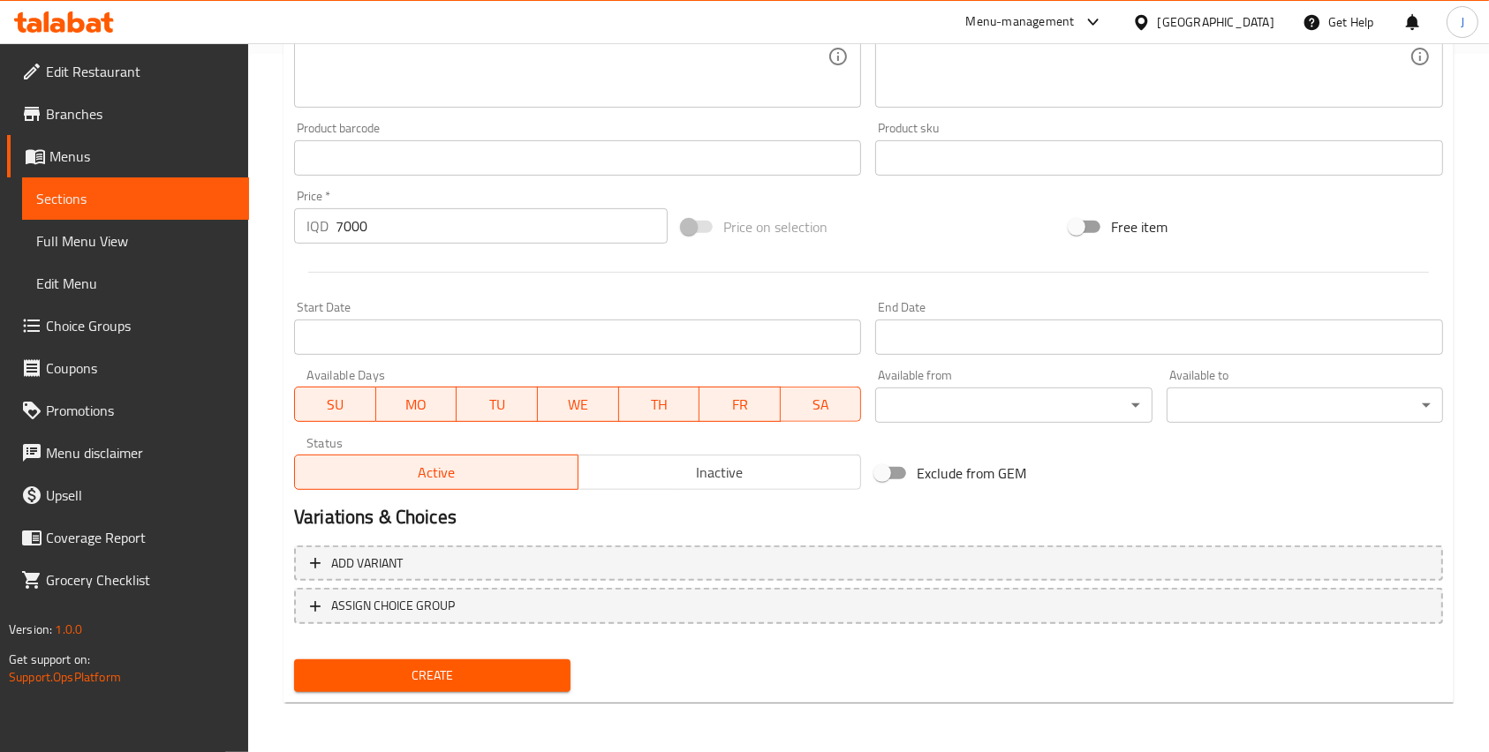
scroll to position [0, 0]
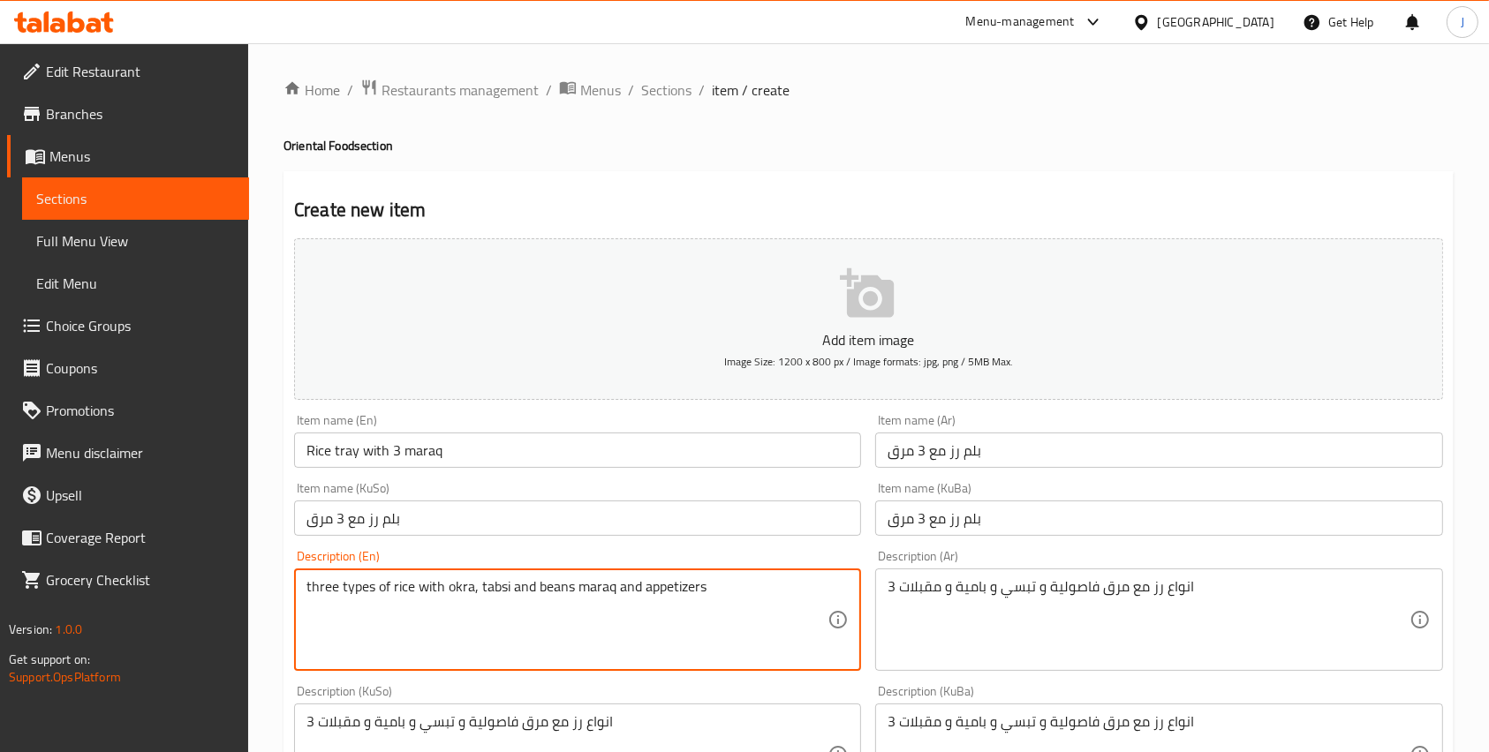
type textarea "three types of rice with okra, tabsi and beans maraq and appetizers"
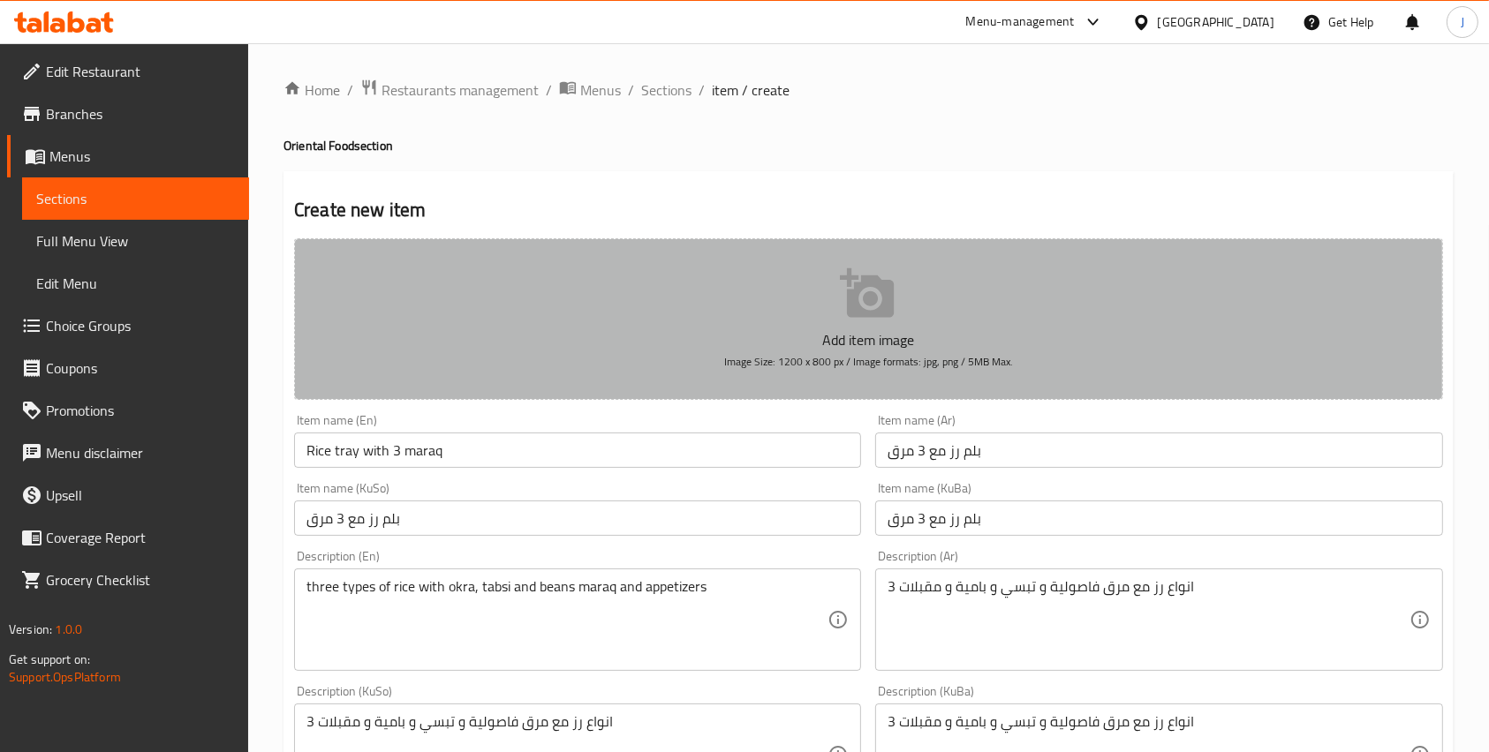
click at [802, 378] on button "Add item image Image Size: 1200 x 800 px / Image formats: jpg, png / 5MB Max." at bounding box center [868, 319] width 1149 height 162
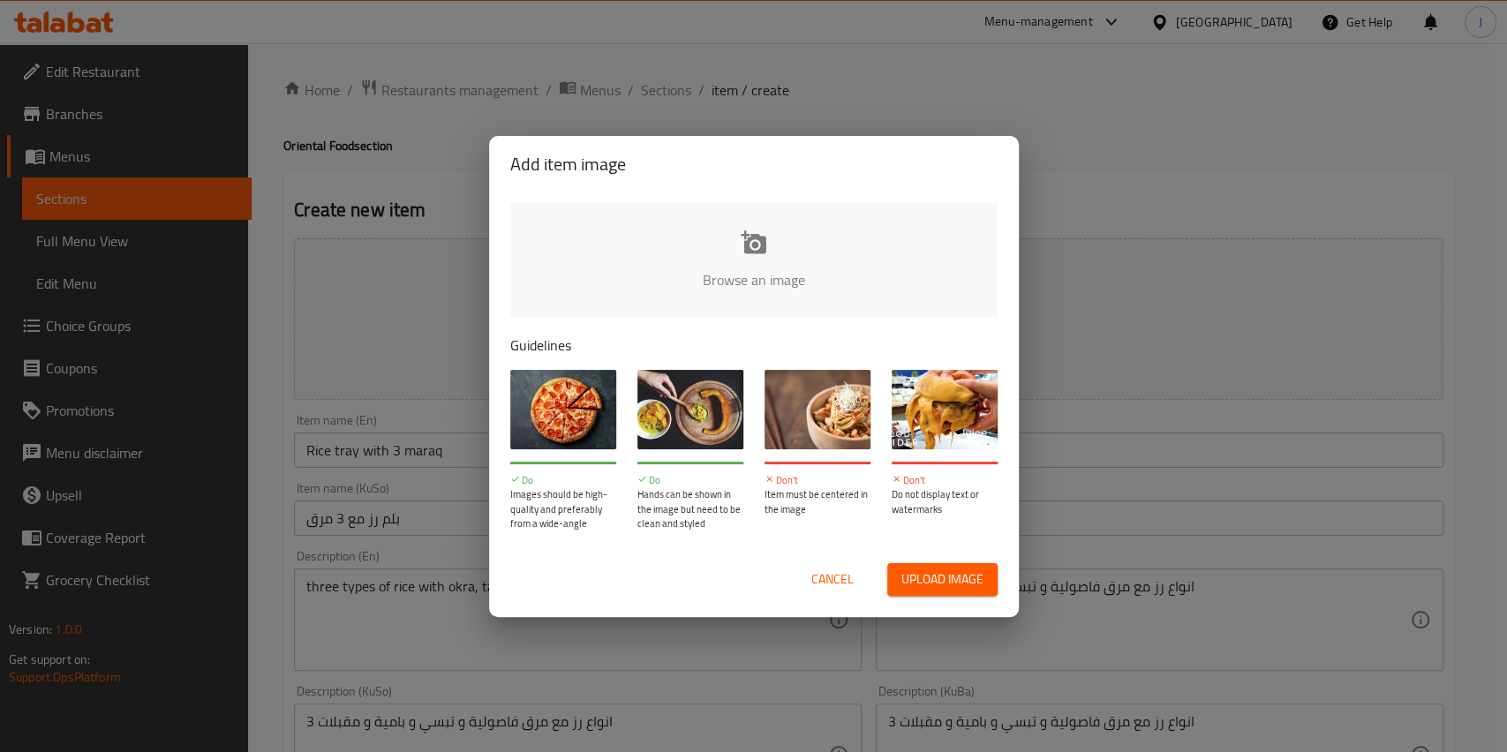
click at [721, 268] on input "file" at bounding box center [1350, 285] width 1681 height 165
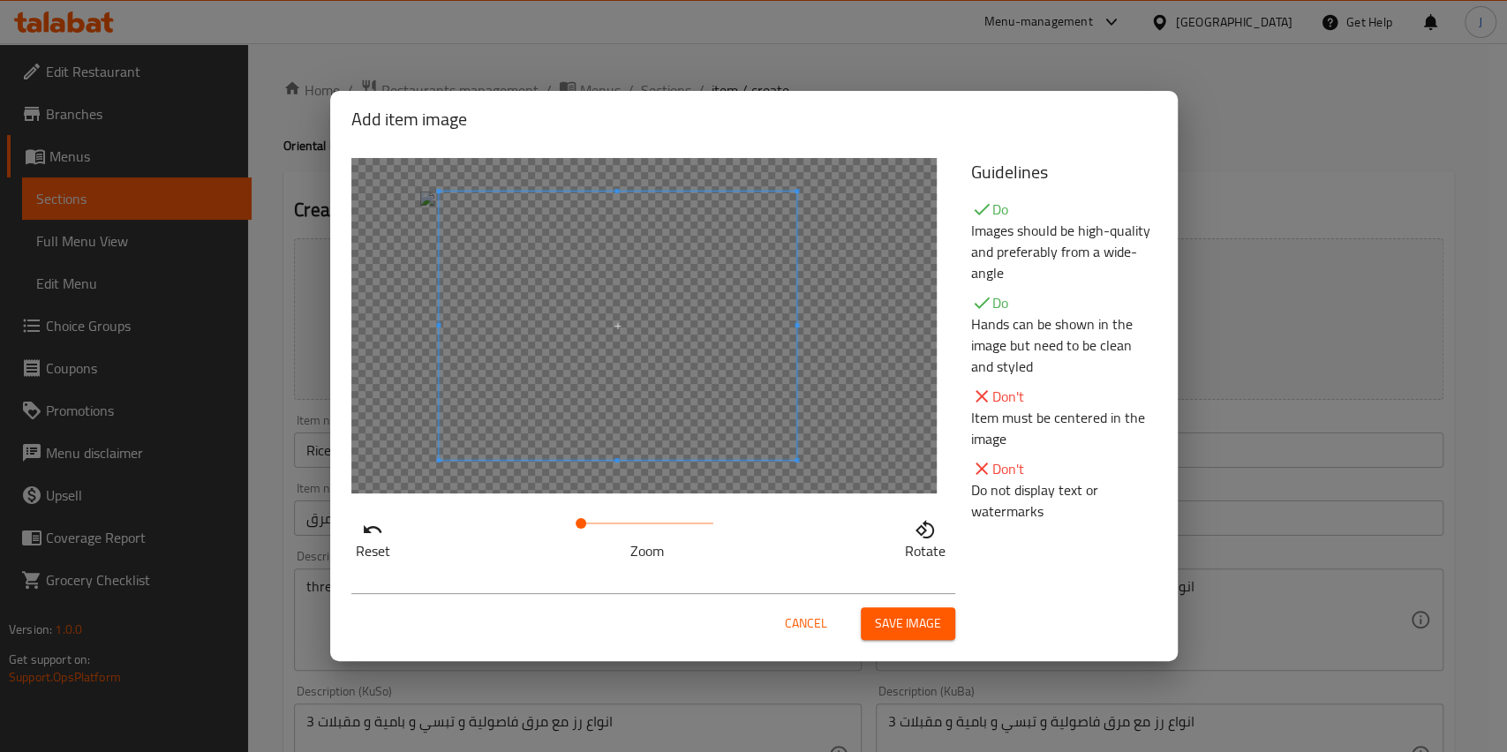
click at [652, 401] on span at bounding box center [618, 326] width 358 height 268
drag, startPoint x: 580, startPoint y: 527, endPoint x: 422, endPoint y: 519, distance: 158.2
click at [422, 519] on div "Reset Zoom Rotate" at bounding box center [650, 536] width 599 height 50
click at [471, 385] on span at bounding box center [595, 326] width 358 height 268
click at [922, 631] on span "Save image" at bounding box center [908, 624] width 66 height 22
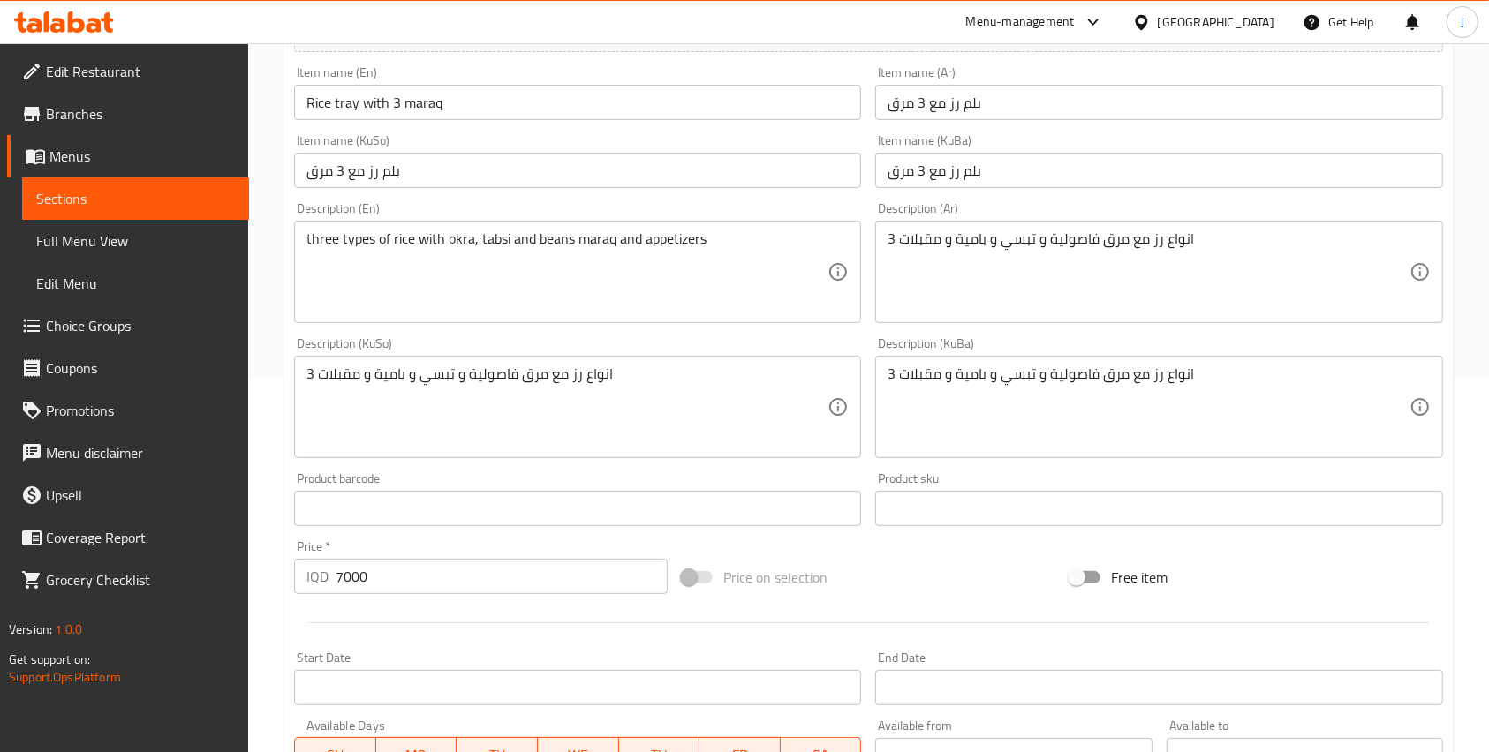
scroll to position [723, 0]
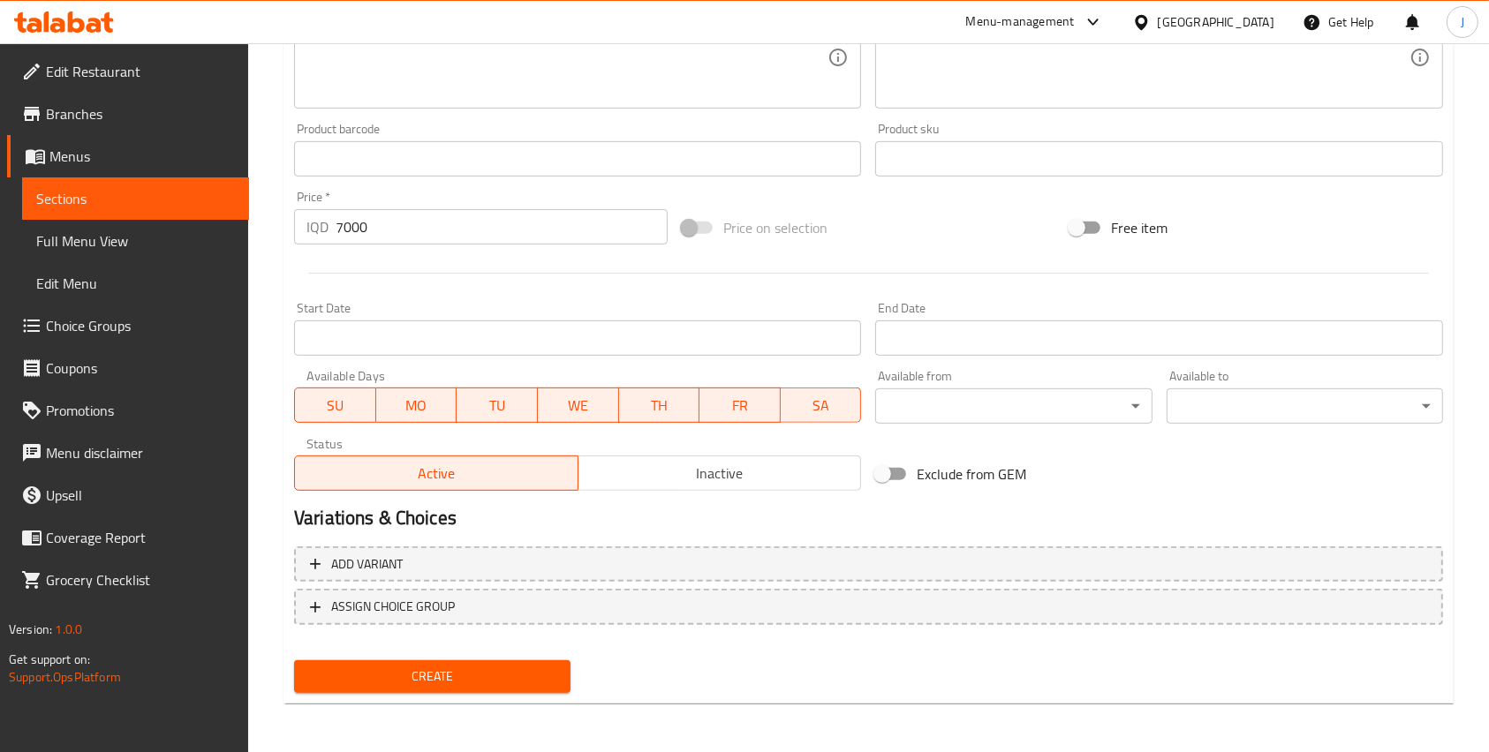
click at [479, 689] on button "Create" at bounding box center [432, 676] width 276 height 33
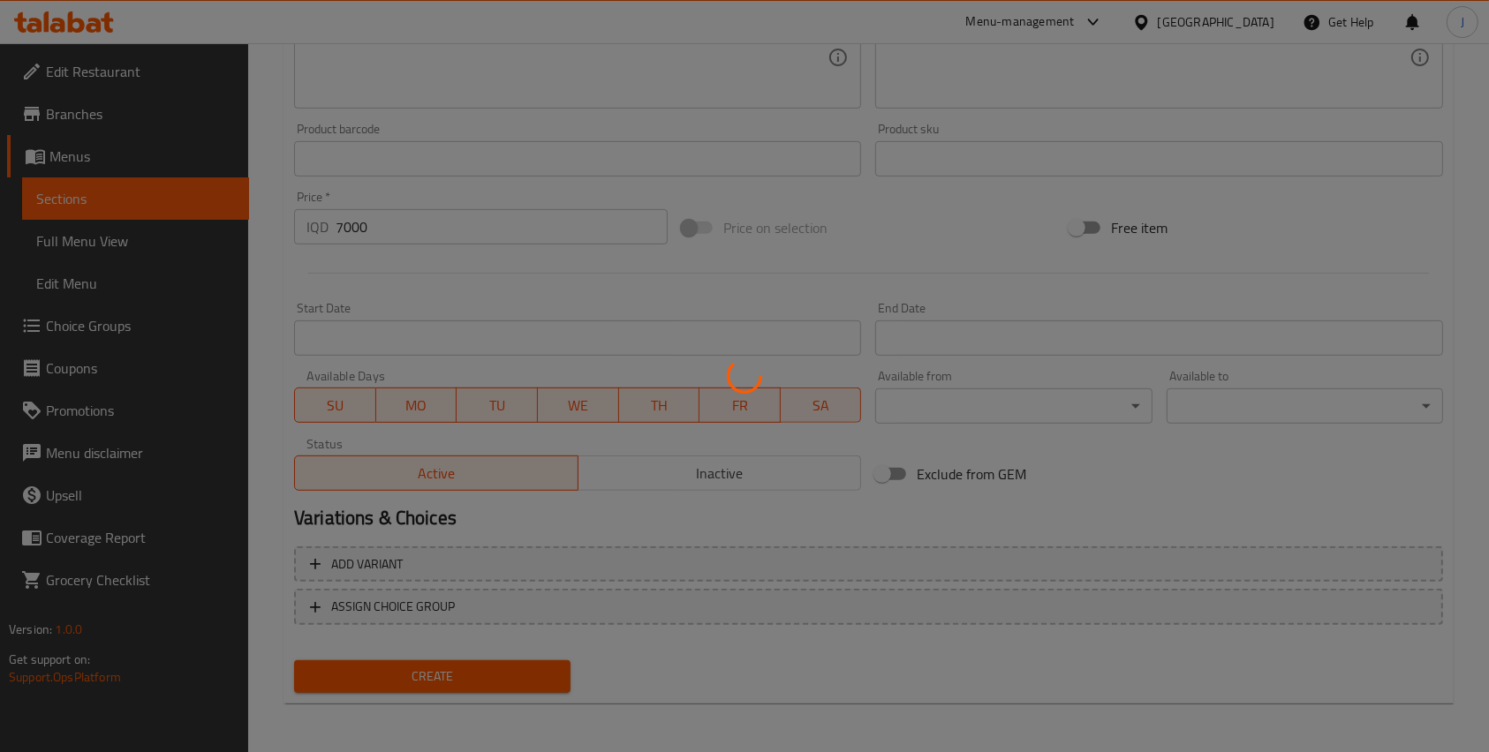
type input "0"
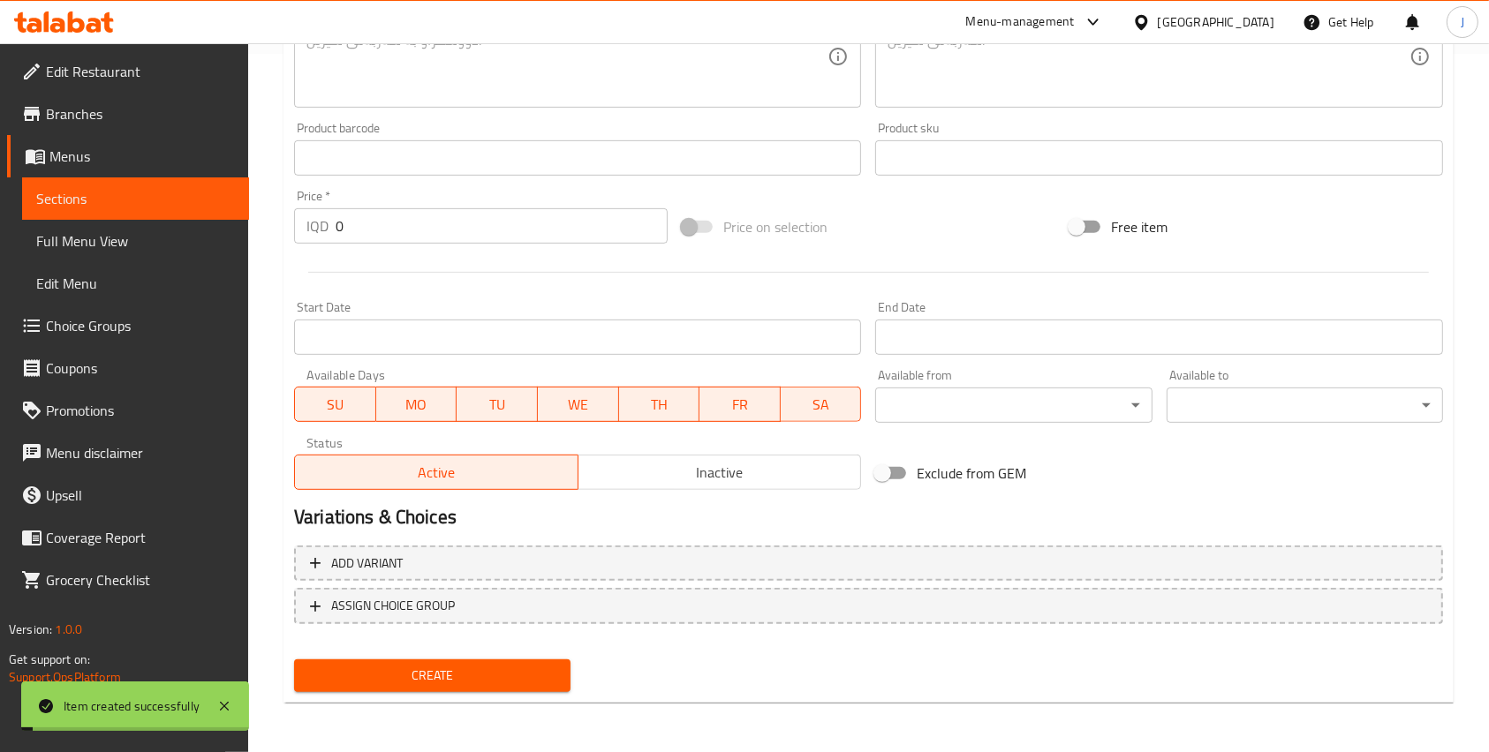
scroll to position [0, 0]
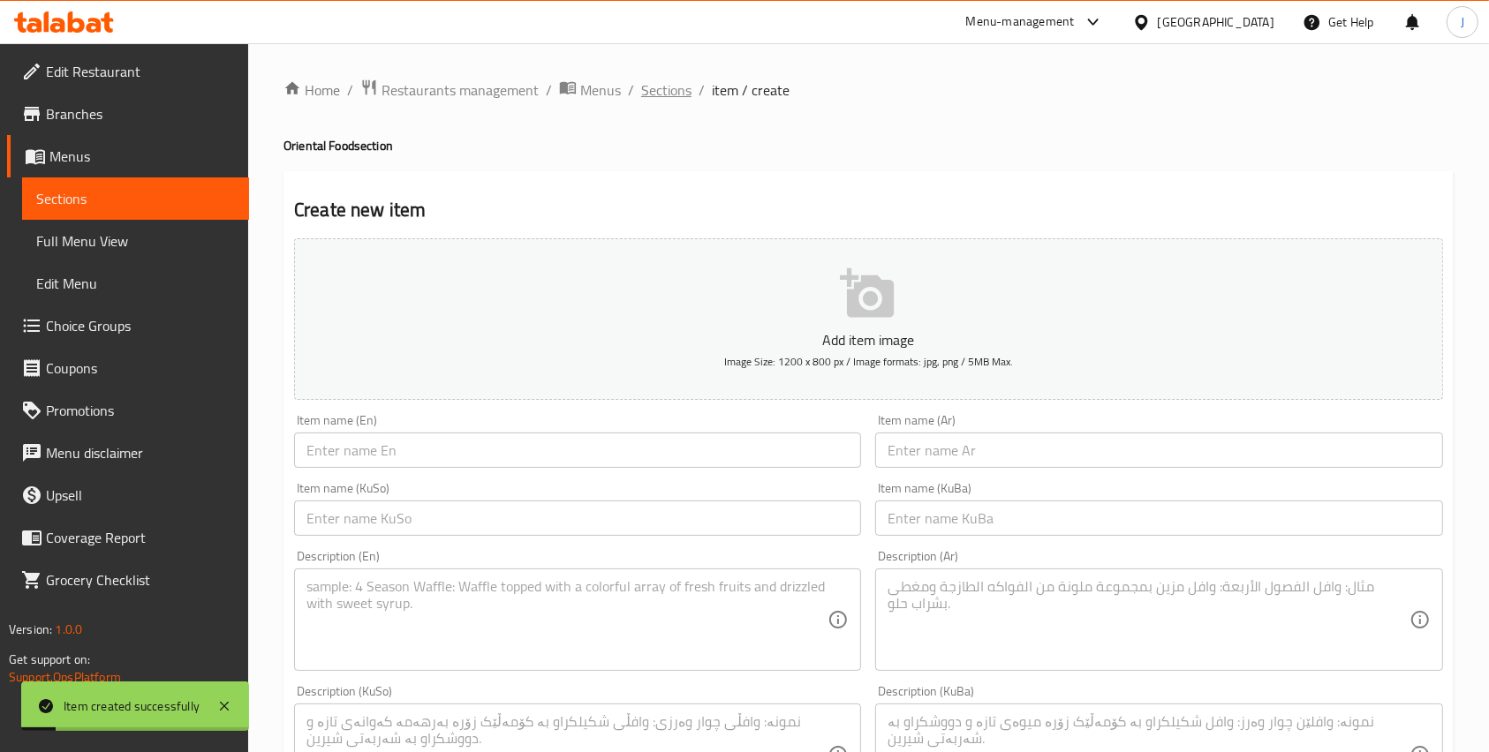
click at [679, 95] on span "Sections" at bounding box center [666, 89] width 50 height 21
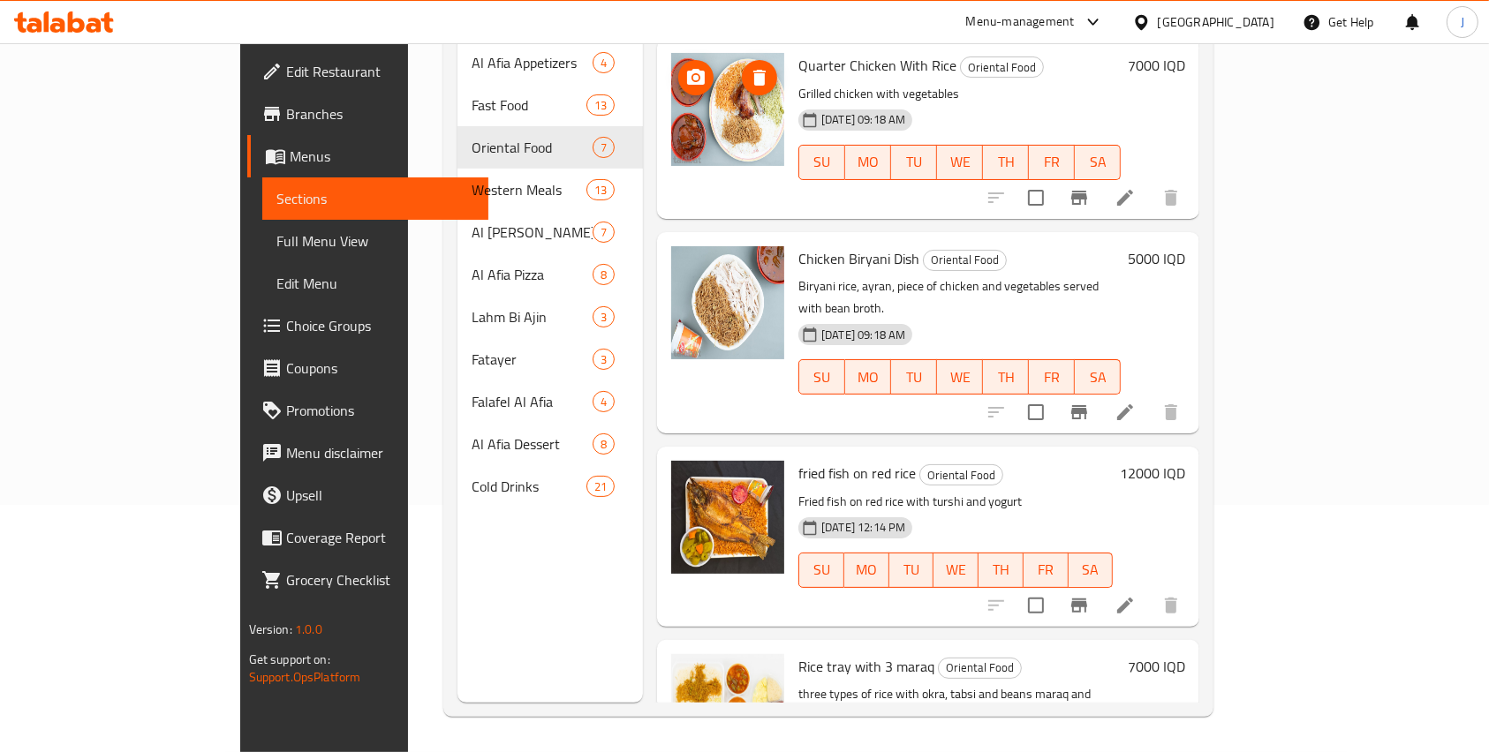
scroll to position [642, 0]
